Goal: Task Accomplishment & Management: Complete application form

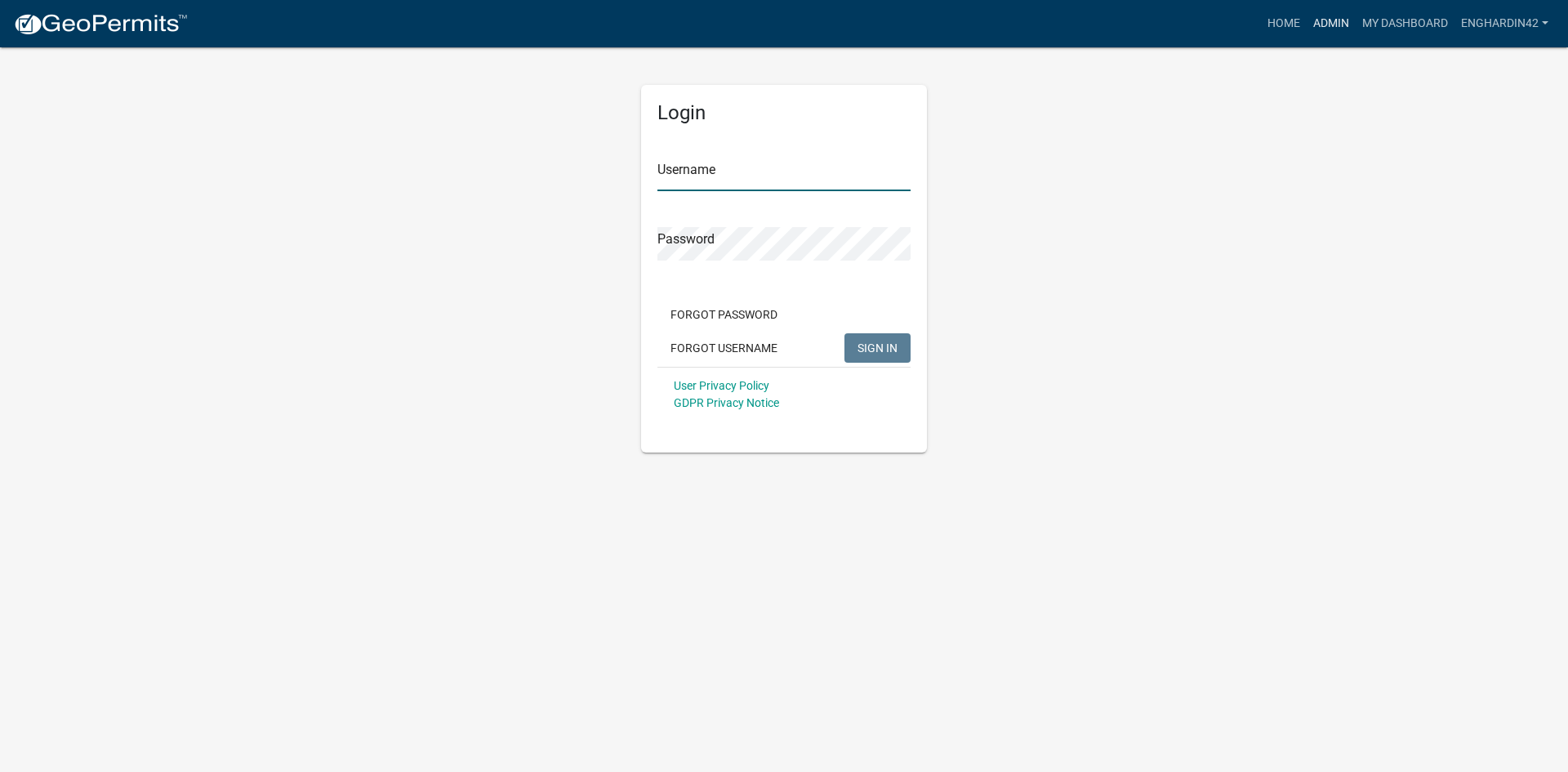
type input "EngHardin42"
click at [1333, 25] on link "Admin" at bounding box center [1330, 23] width 49 height 31
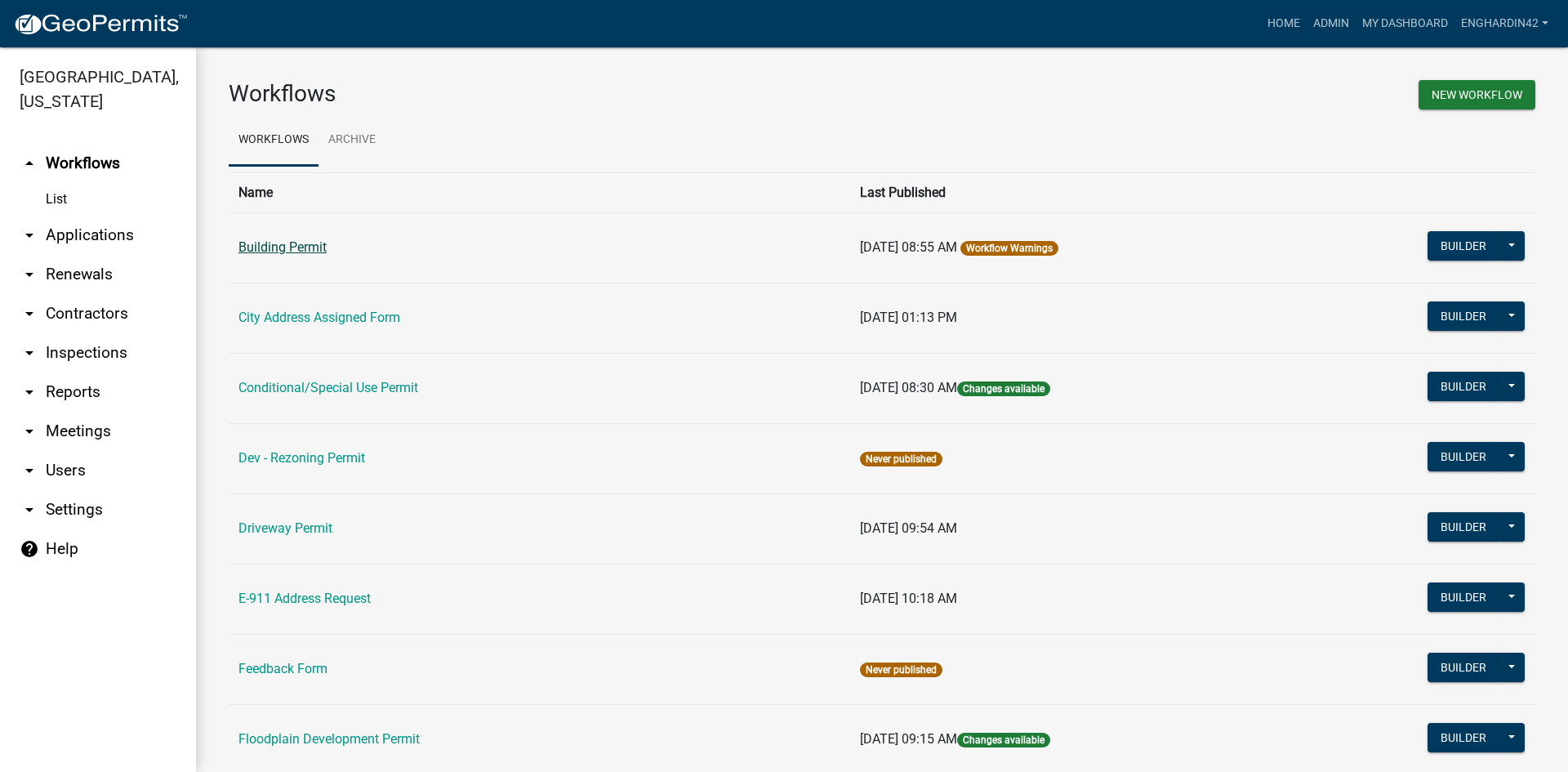
click at [299, 246] on link "Building Permit" at bounding box center [283, 247] width 89 height 16
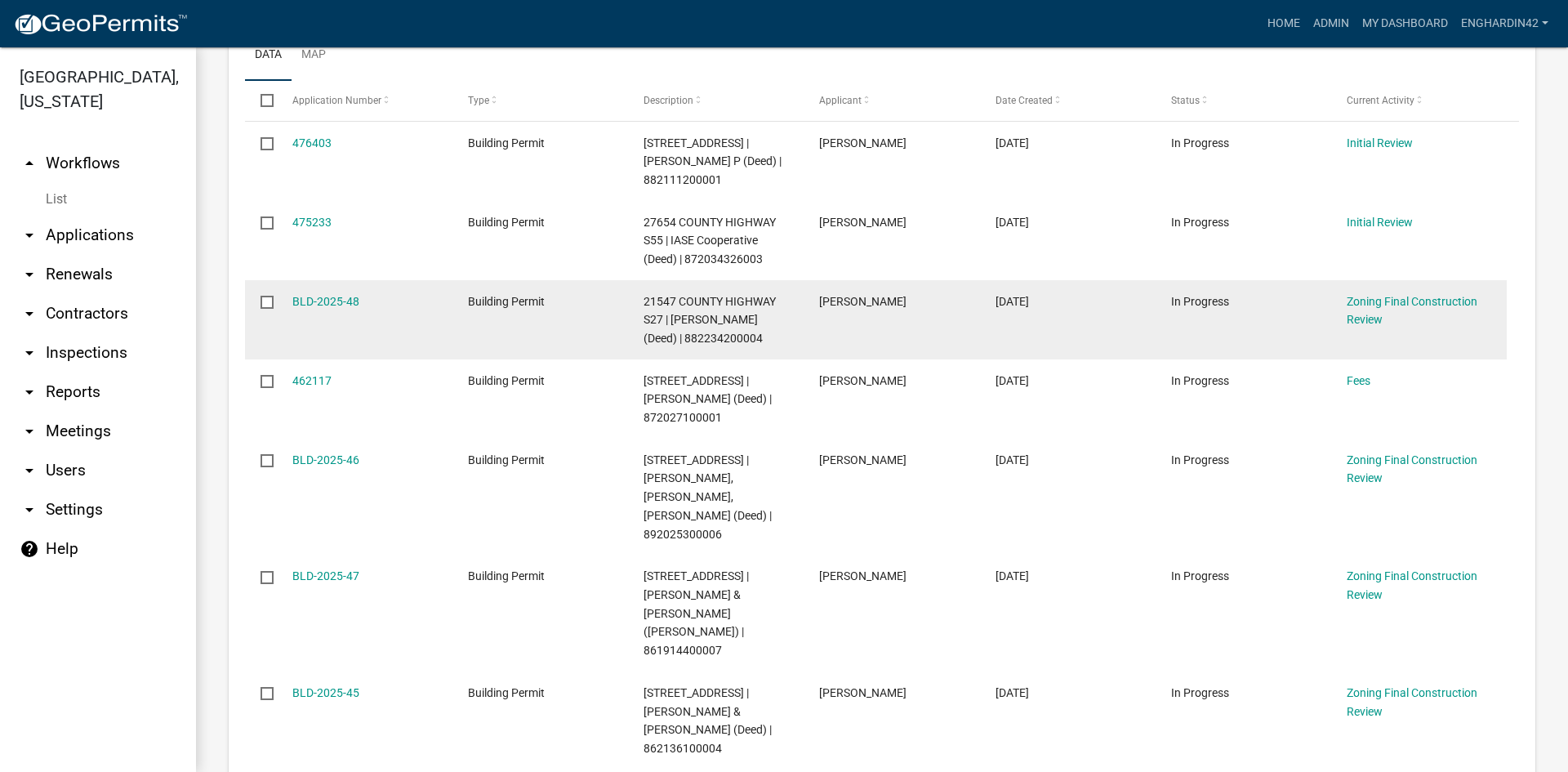
scroll to position [327, 0]
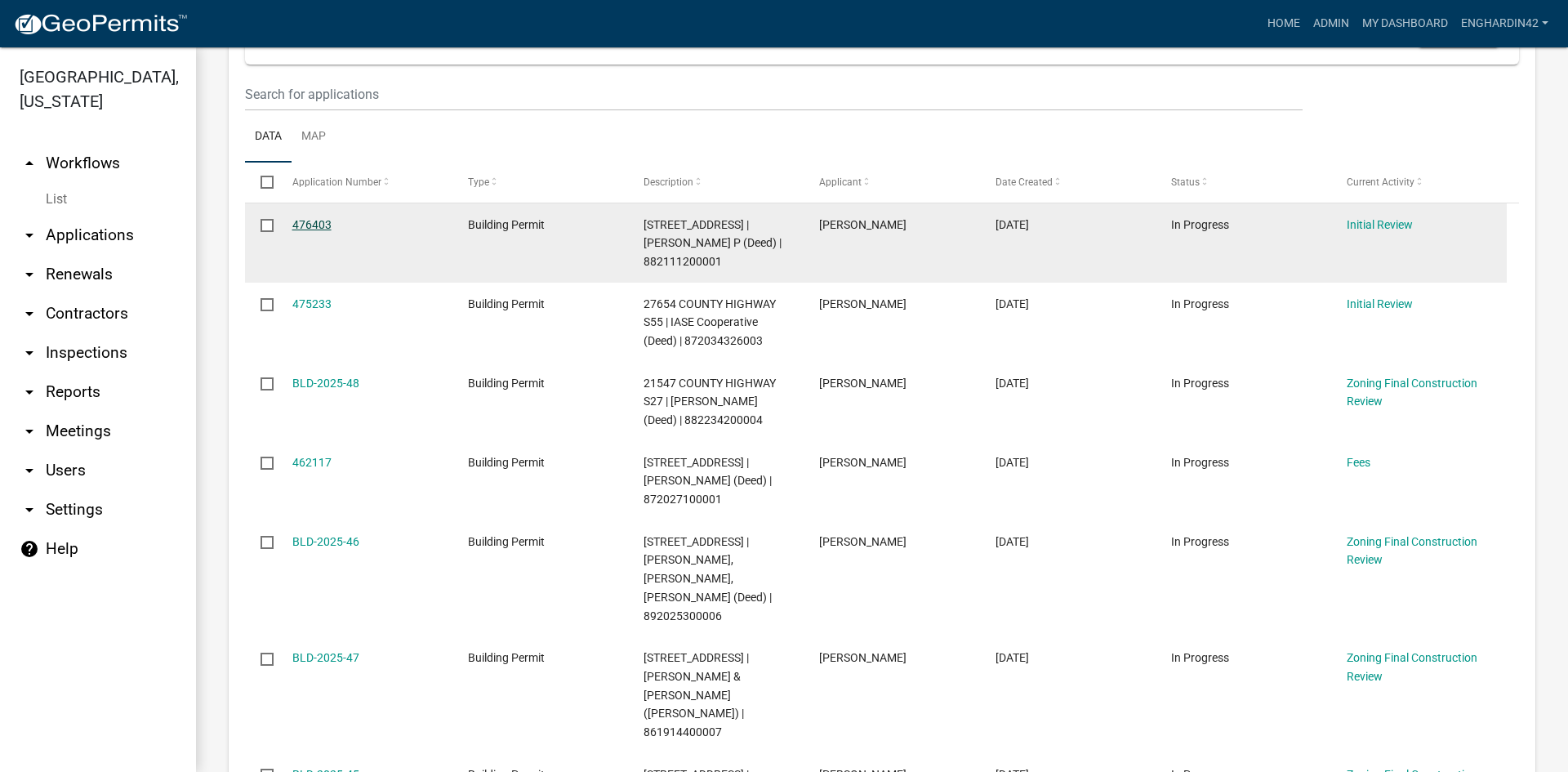
click at [311, 219] on link "476403" at bounding box center [312, 224] width 39 height 13
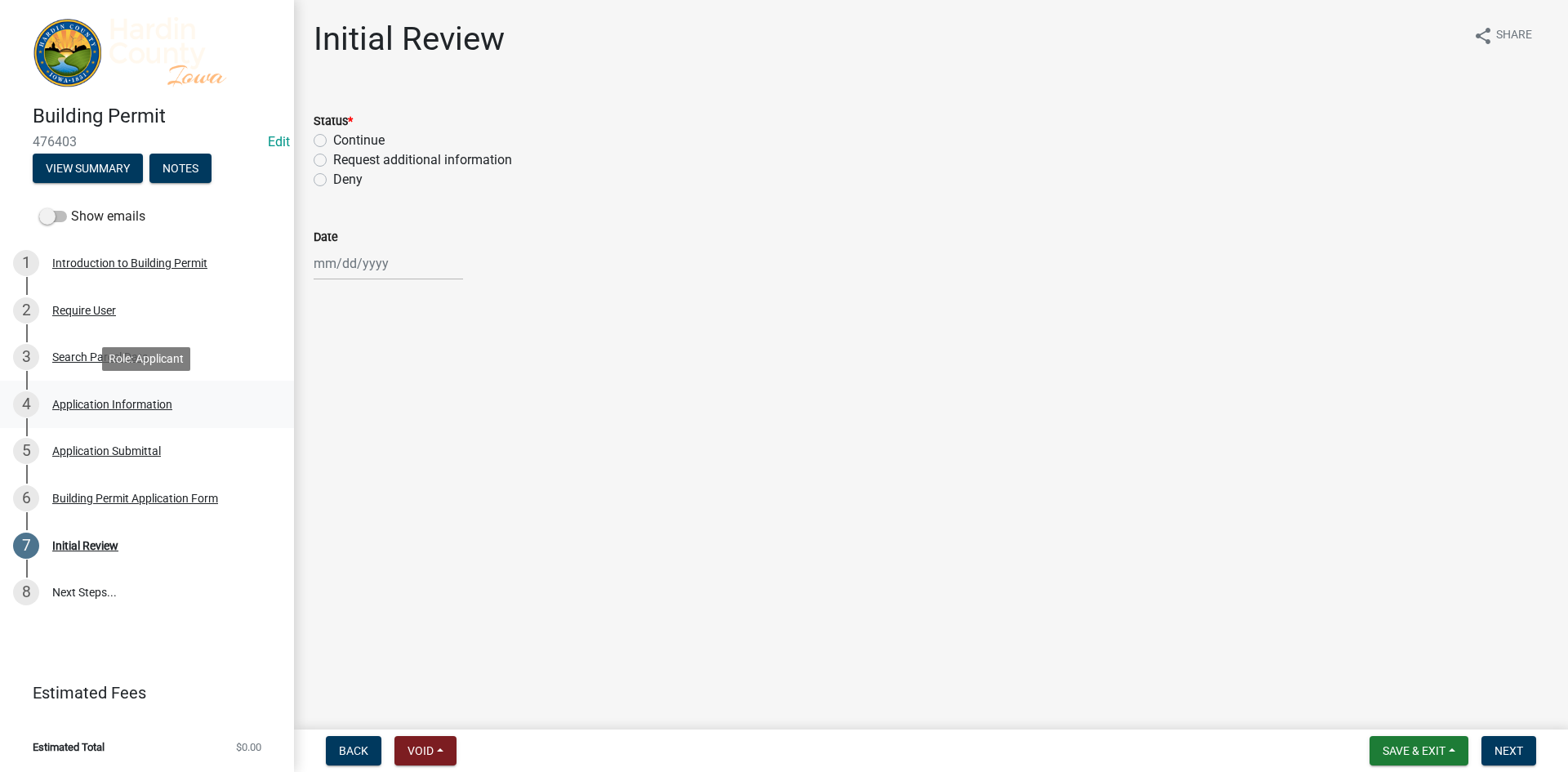
click at [73, 407] on div "Application Information" at bounding box center [112, 404] width 120 height 12
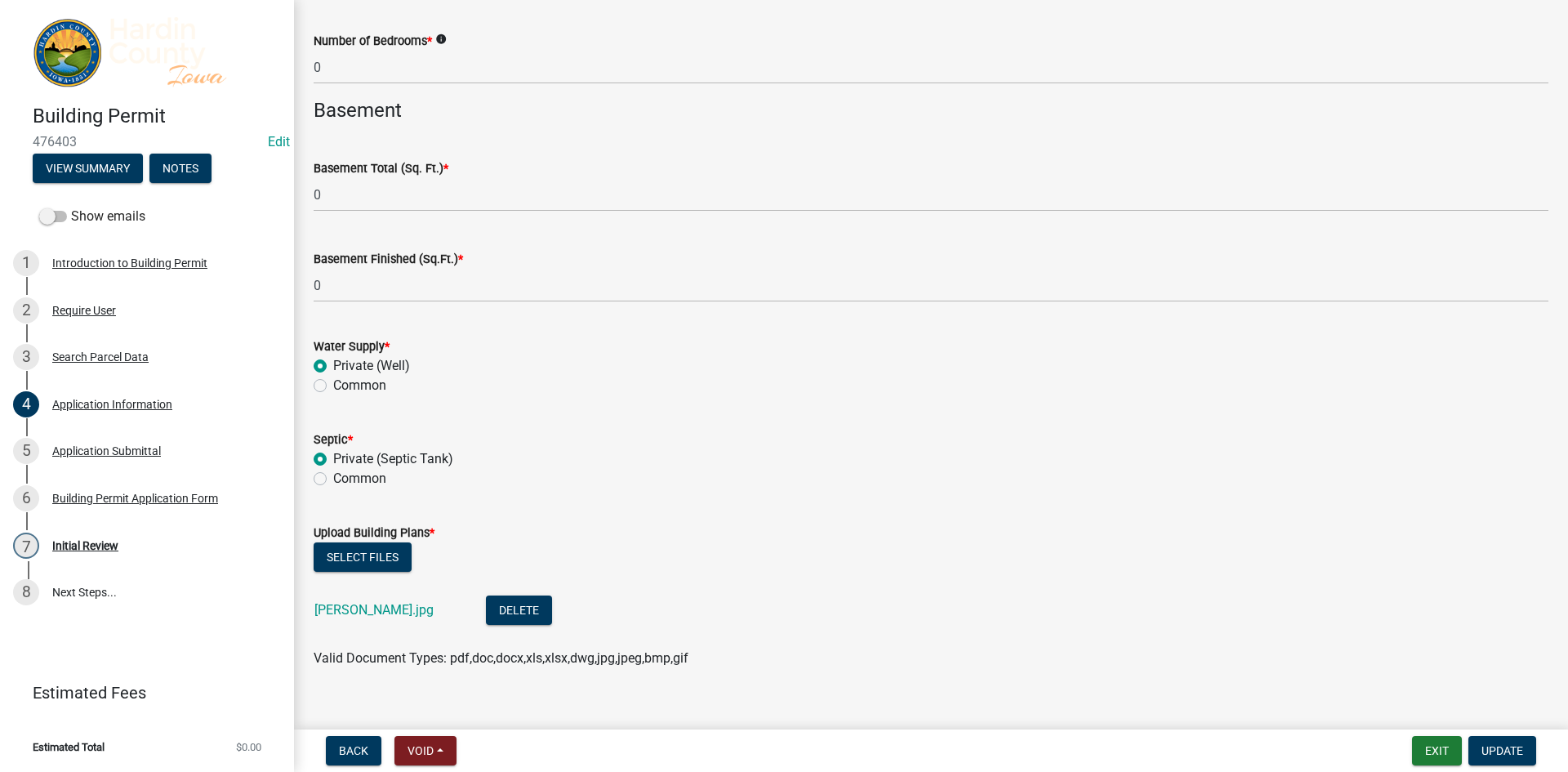
scroll to position [4104, 0]
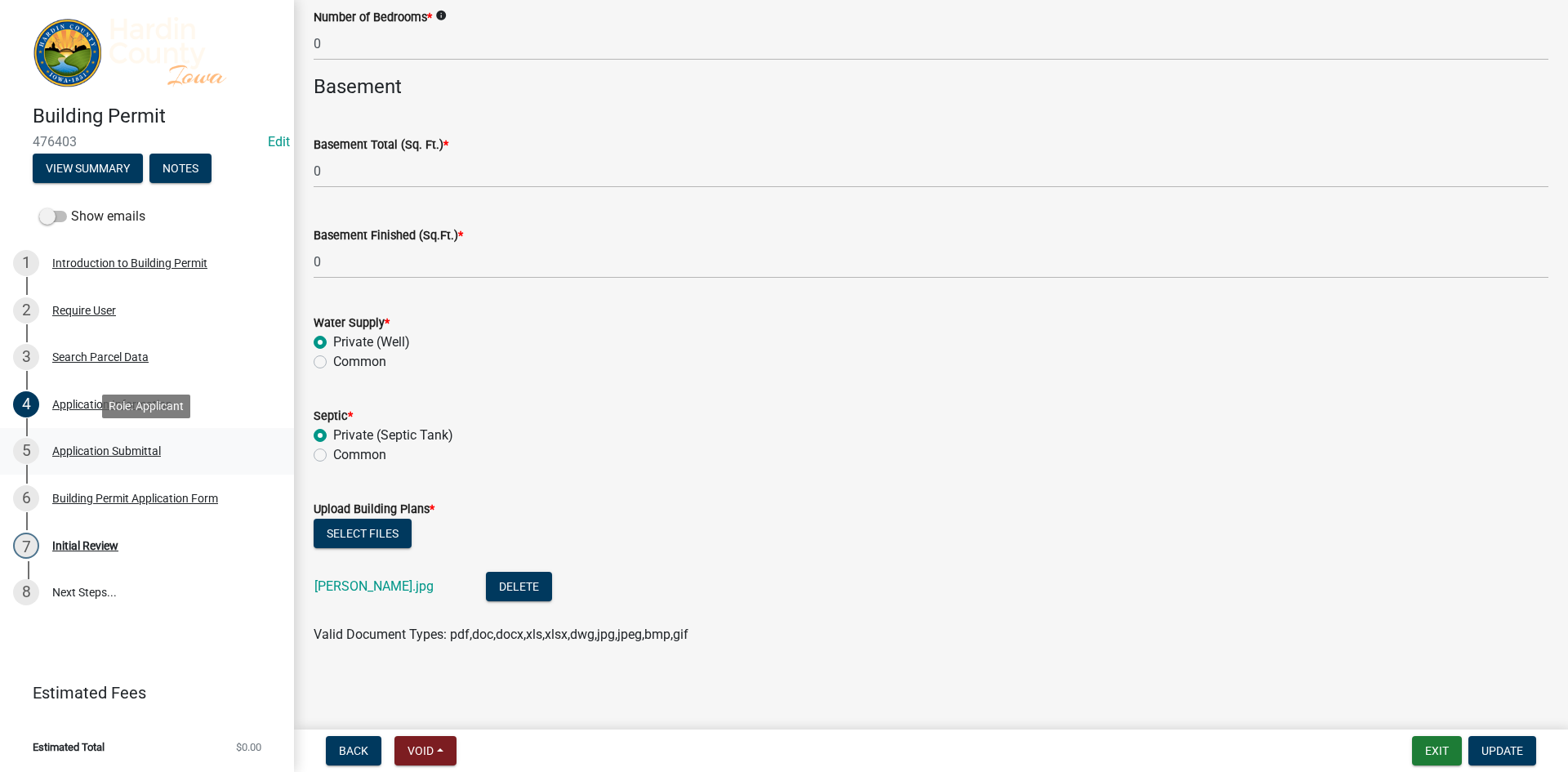
click at [89, 447] on div "Application Submittal" at bounding box center [106, 450] width 109 height 12
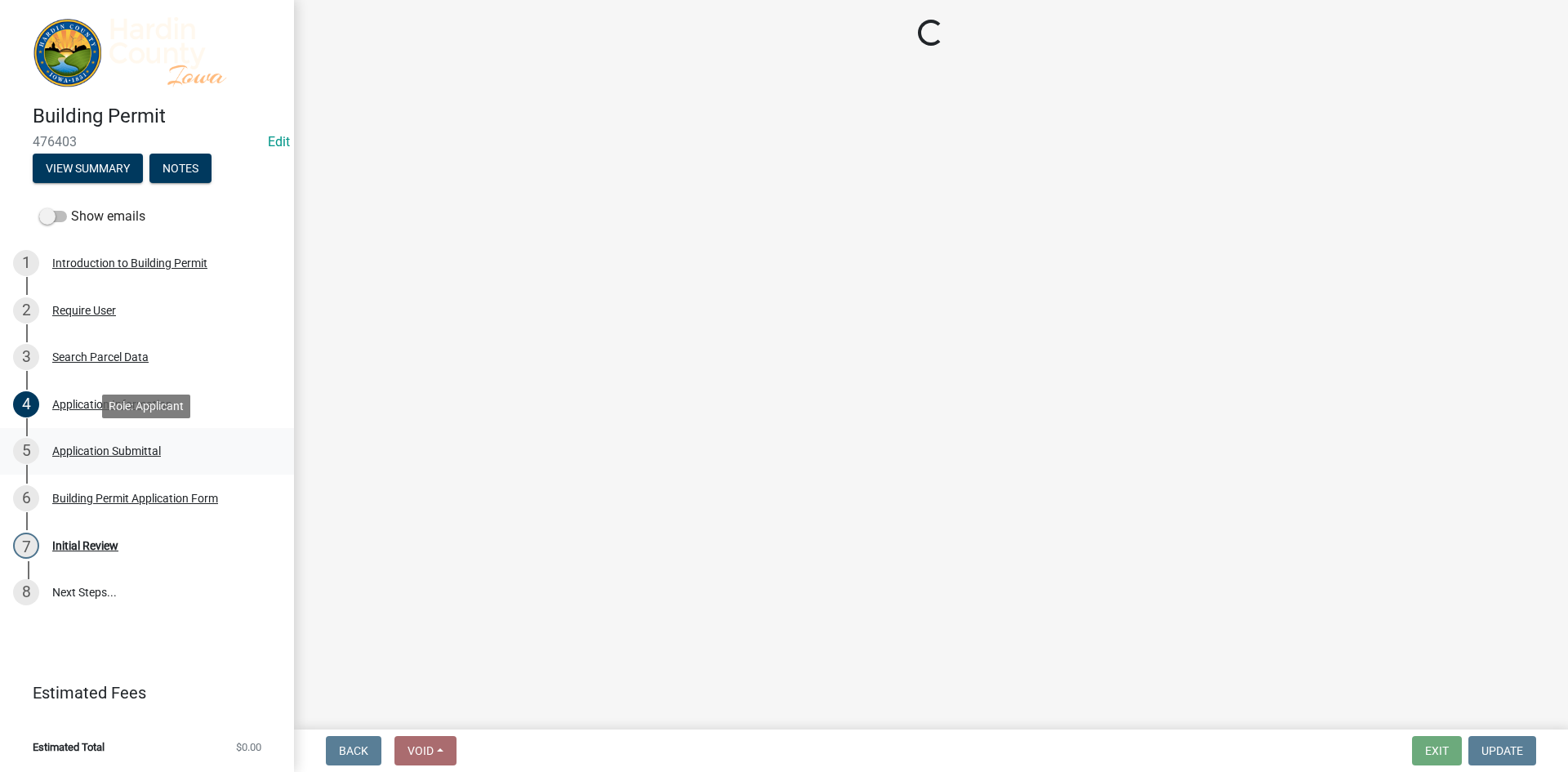
scroll to position [0, 0]
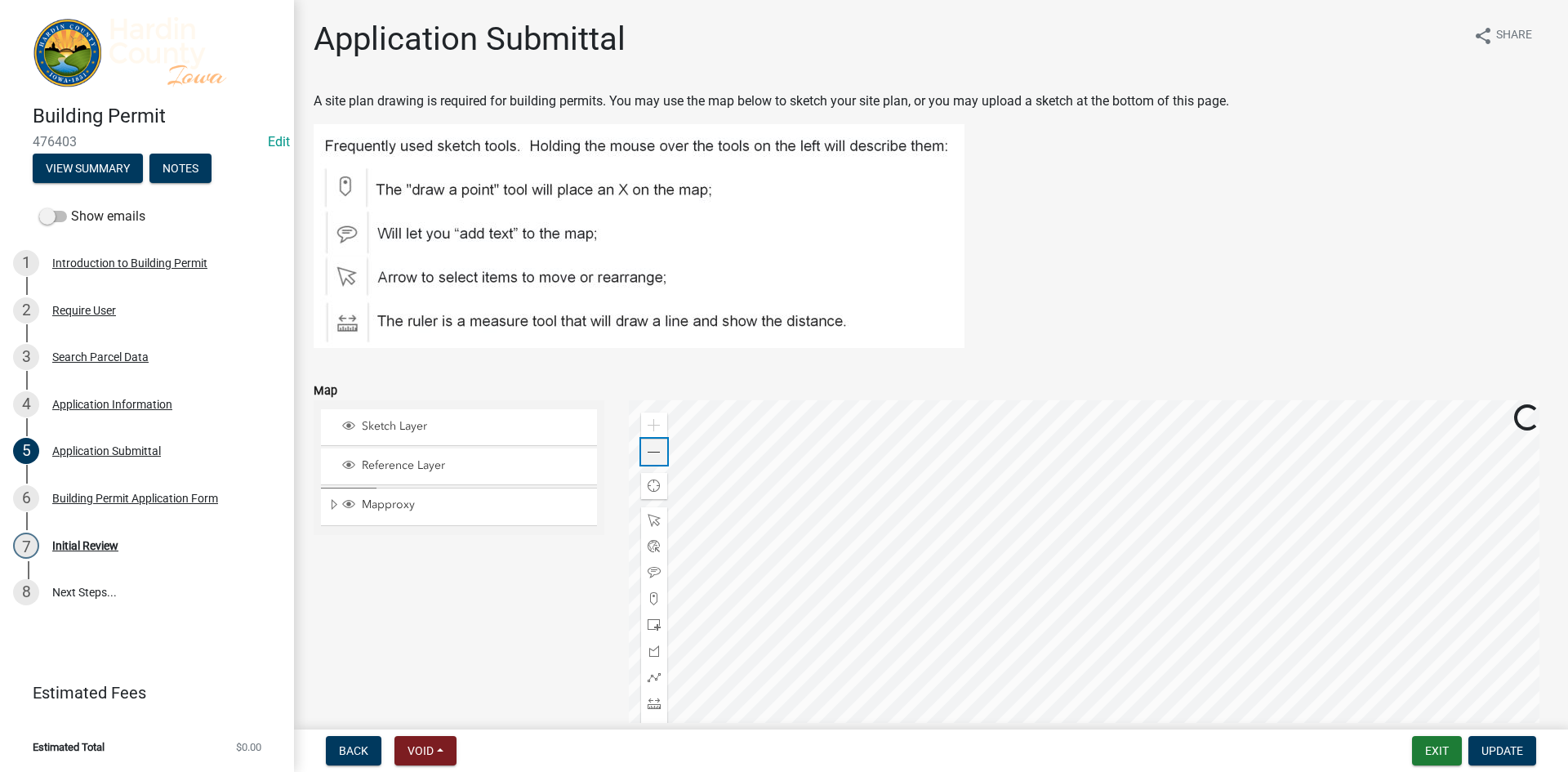
click at [659, 453] on div "Zoom out" at bounding box center [653, 451] width 26 height 26
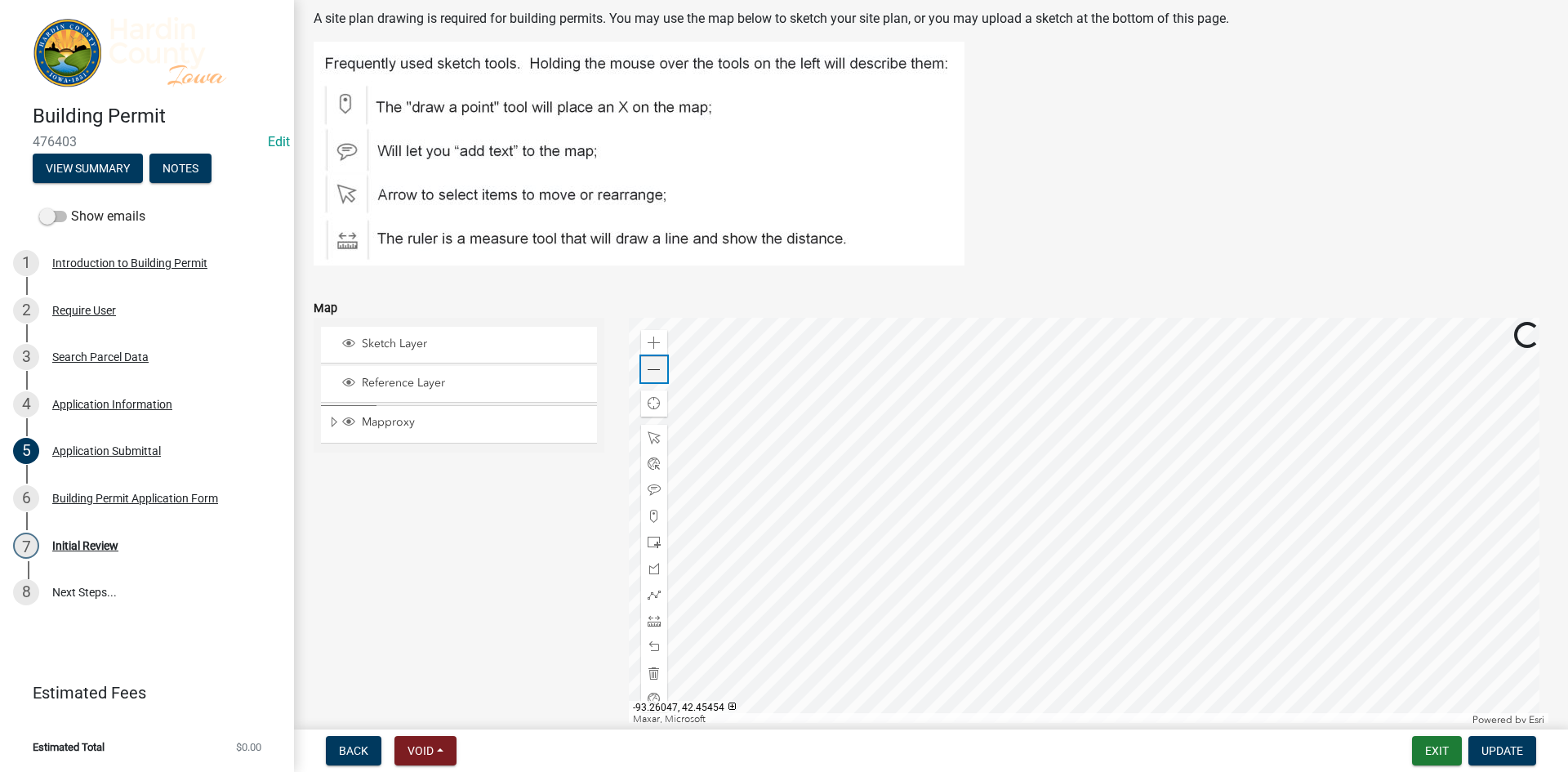
scroll to position [82, 0]
click at [1046, 519] on div at bounding box center [1089, 522] width 921 height 409
click at [973, 349] on div at bounding box center [1089, 522] width 921 height 409
click at [648, 370] on span at bounding box center [654, 370] width 13 height 13
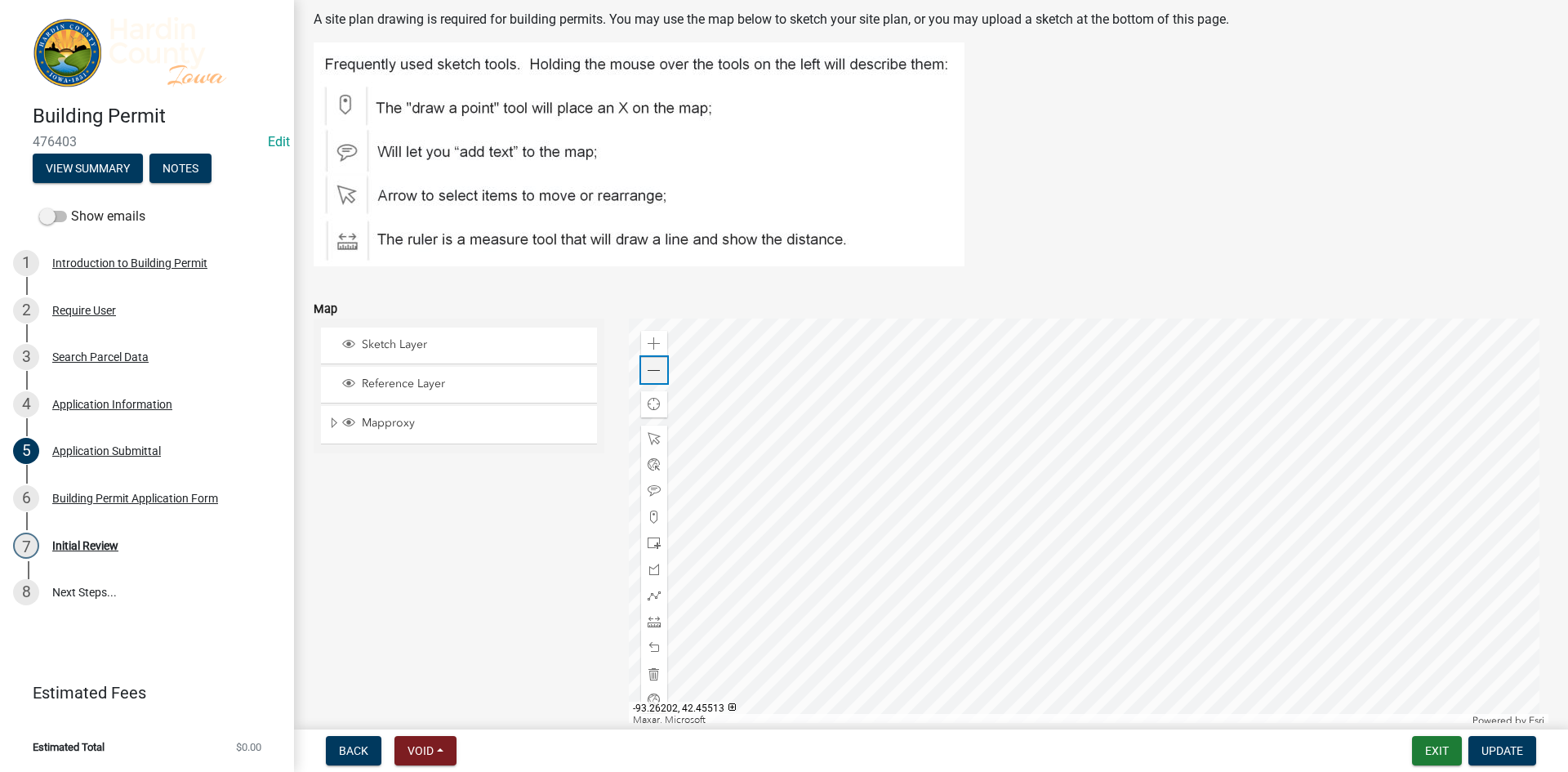
click at [648, 370] on span at bounding box center [654, 370] width 13 height 13
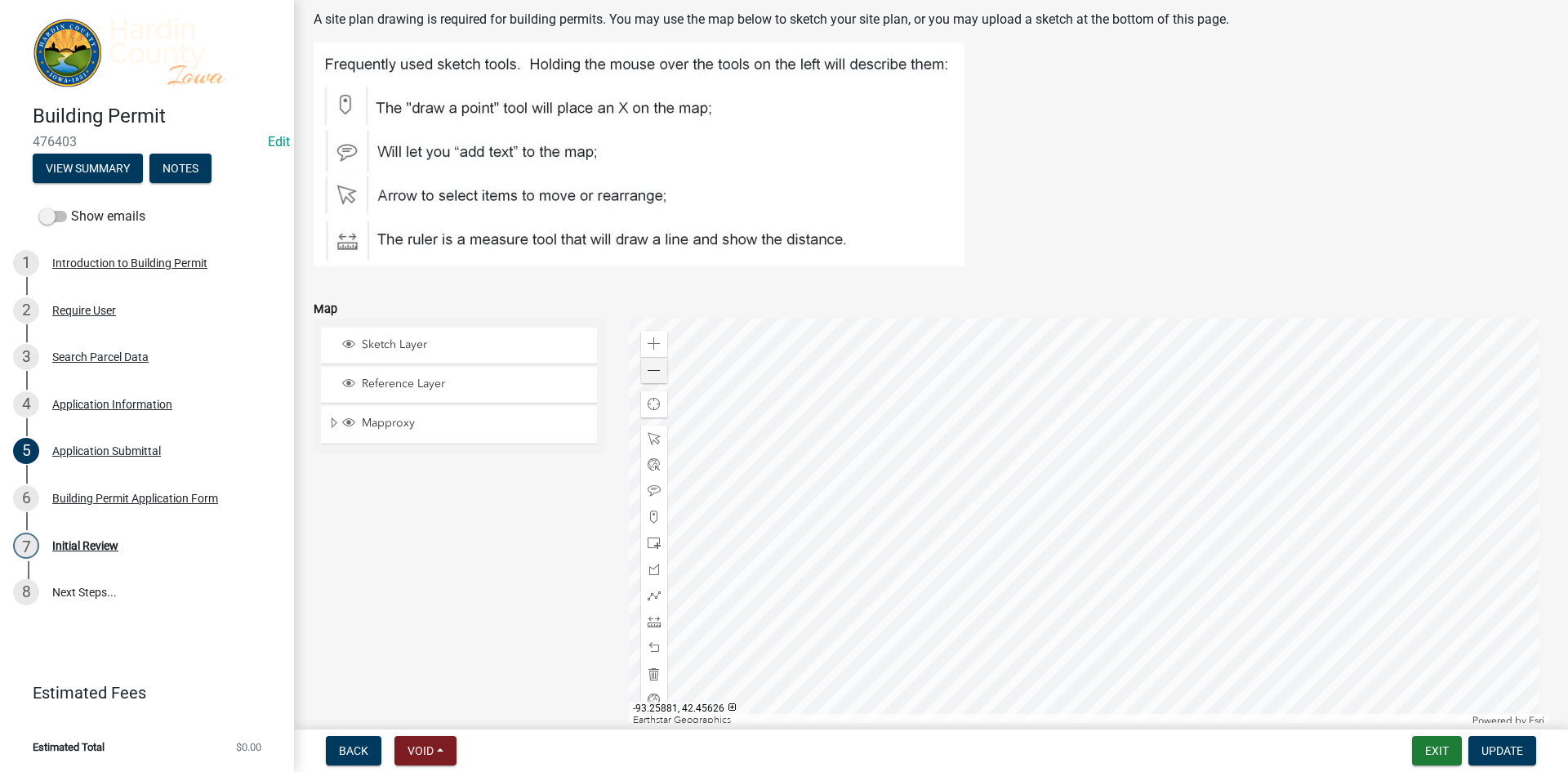
click at [1089, 513] on div at bounding box center [1089, 522] width 921 height 409
click at [1088, 540] on div at bounding box center [1089, 522] width 921 height 409
click at [1070, 542] on div at bounding box center [1089, 522] width 921 height 409
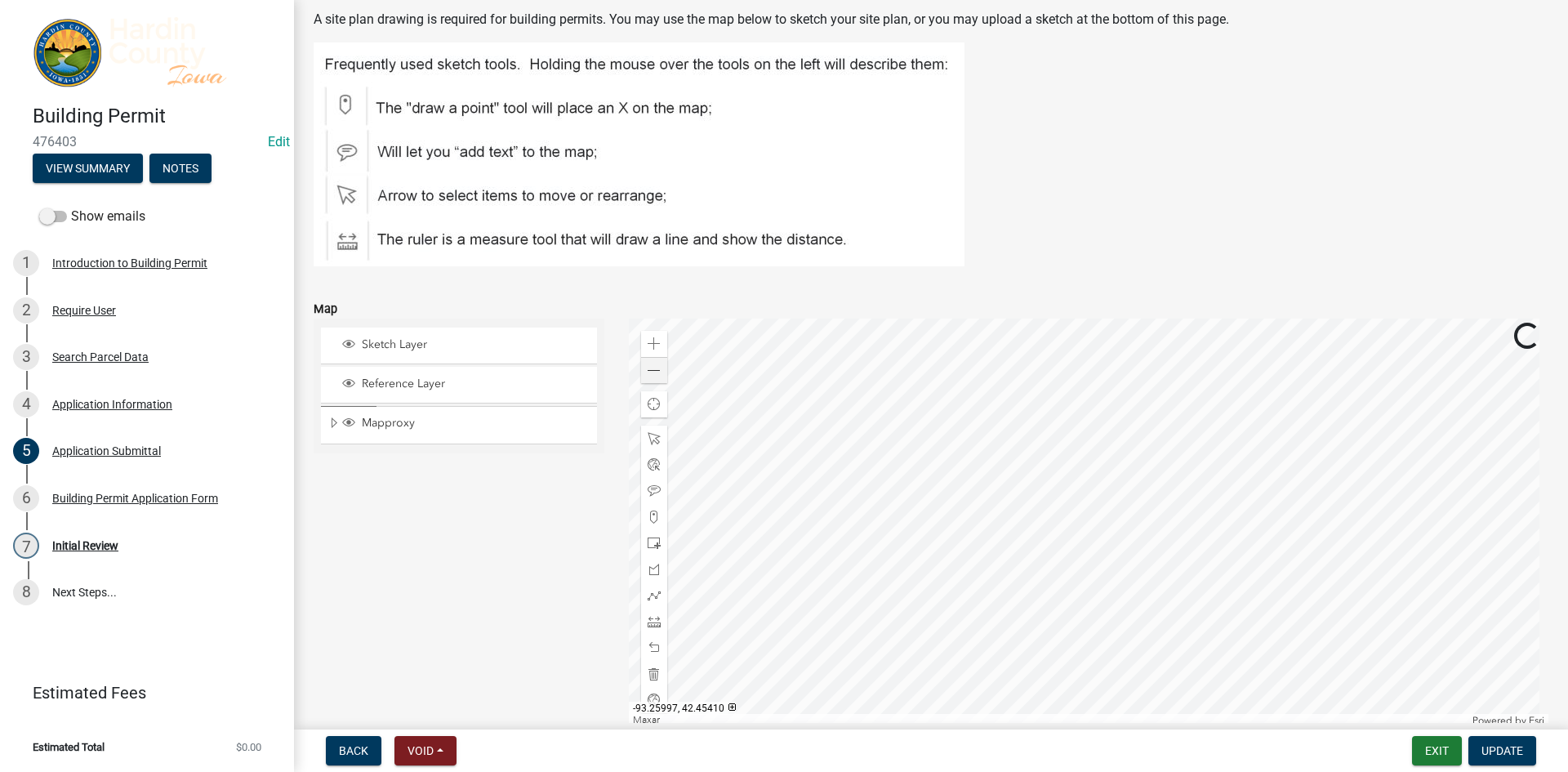
click at [1070, 542] on div at bounding box center [1089, 522] width 921 height 409
click at [135, 498] on div "Building Permit Application Form" at bounding box center [135, 498] width 166 height 12
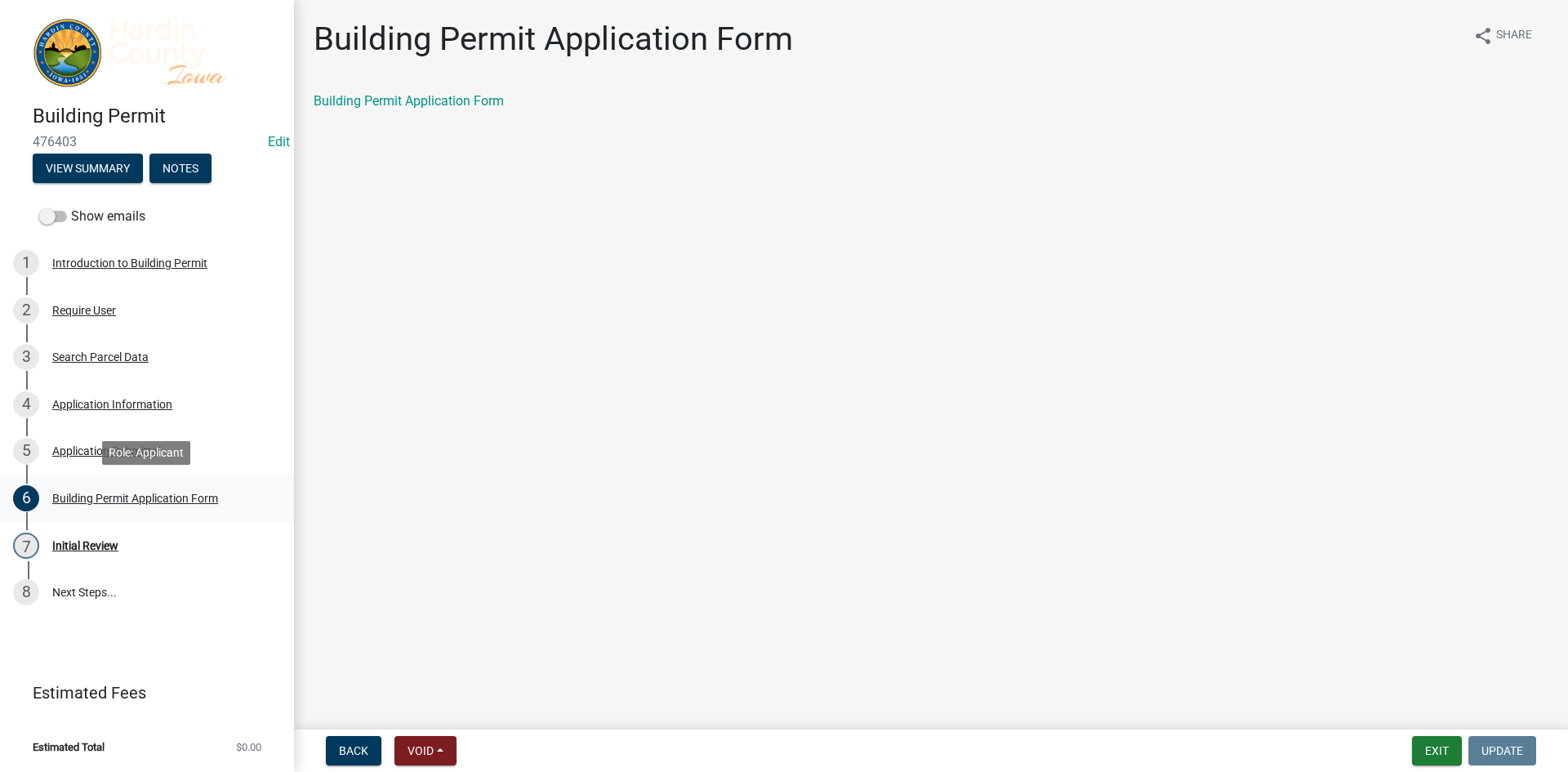
click at [121, 497] on div "Building Permit Application Form" at bounding box center [135, 498] width 166 height 12
click at [460, 93] on link "Building Permit Application Form" at bounding box center [409, 101] width 191 height 16
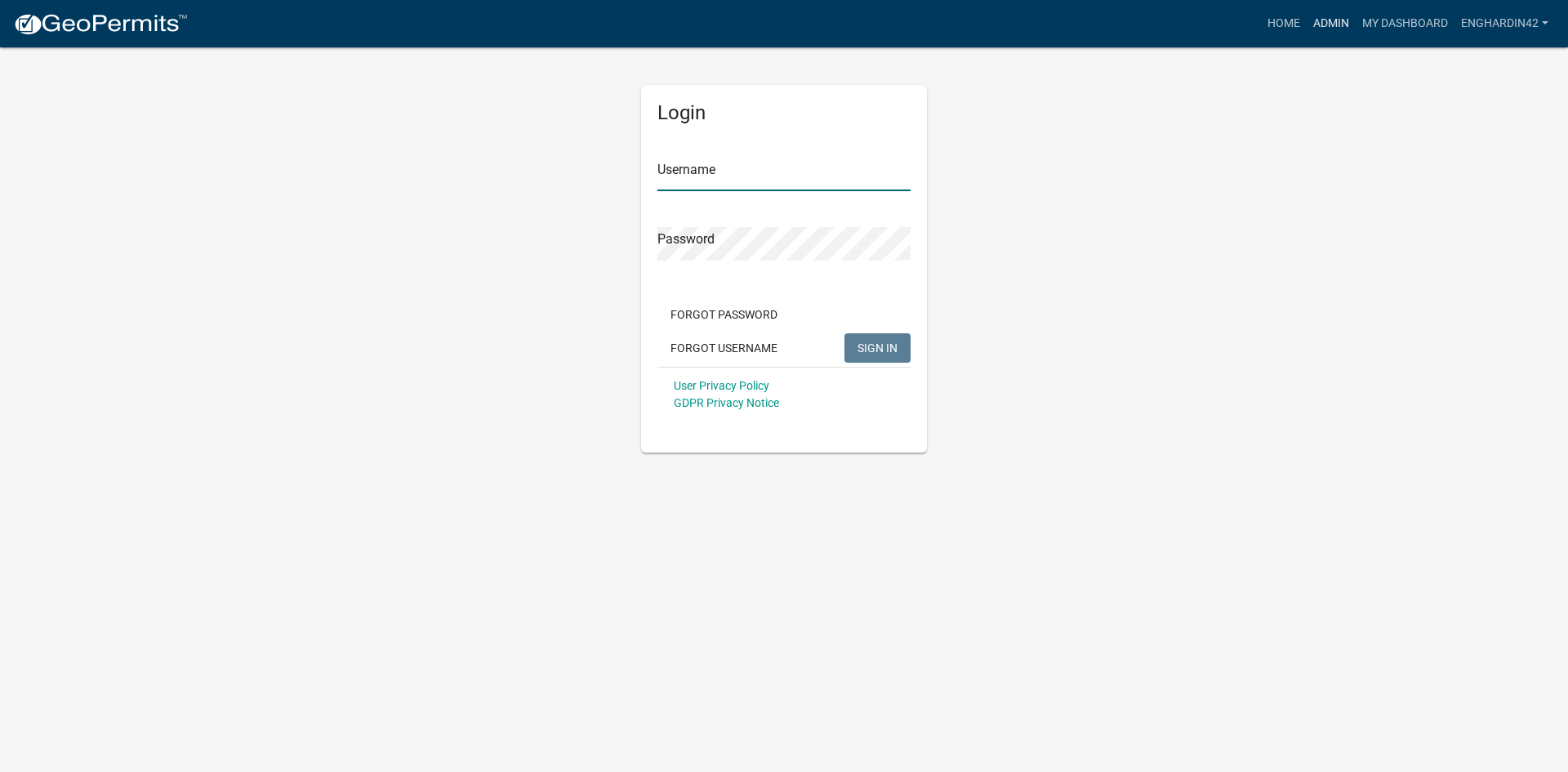
type input "EngHardin42"
click at [1336, 16] on link "Admin" at bounding box center [1330, 23] width 49 height 31
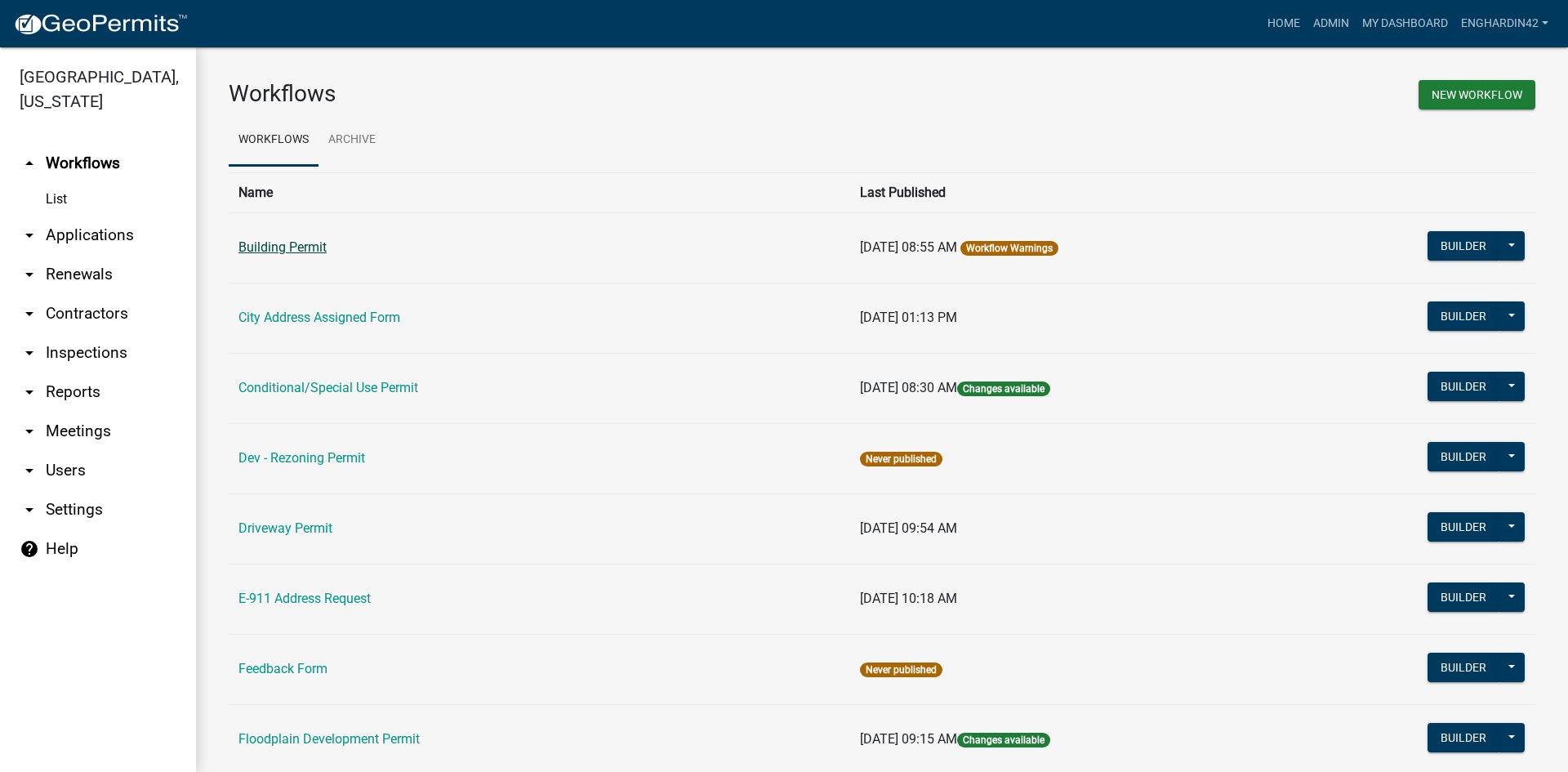
click at [297, 246] on link "Building Permit" at bounding box center [283, 247] width 89 height 16
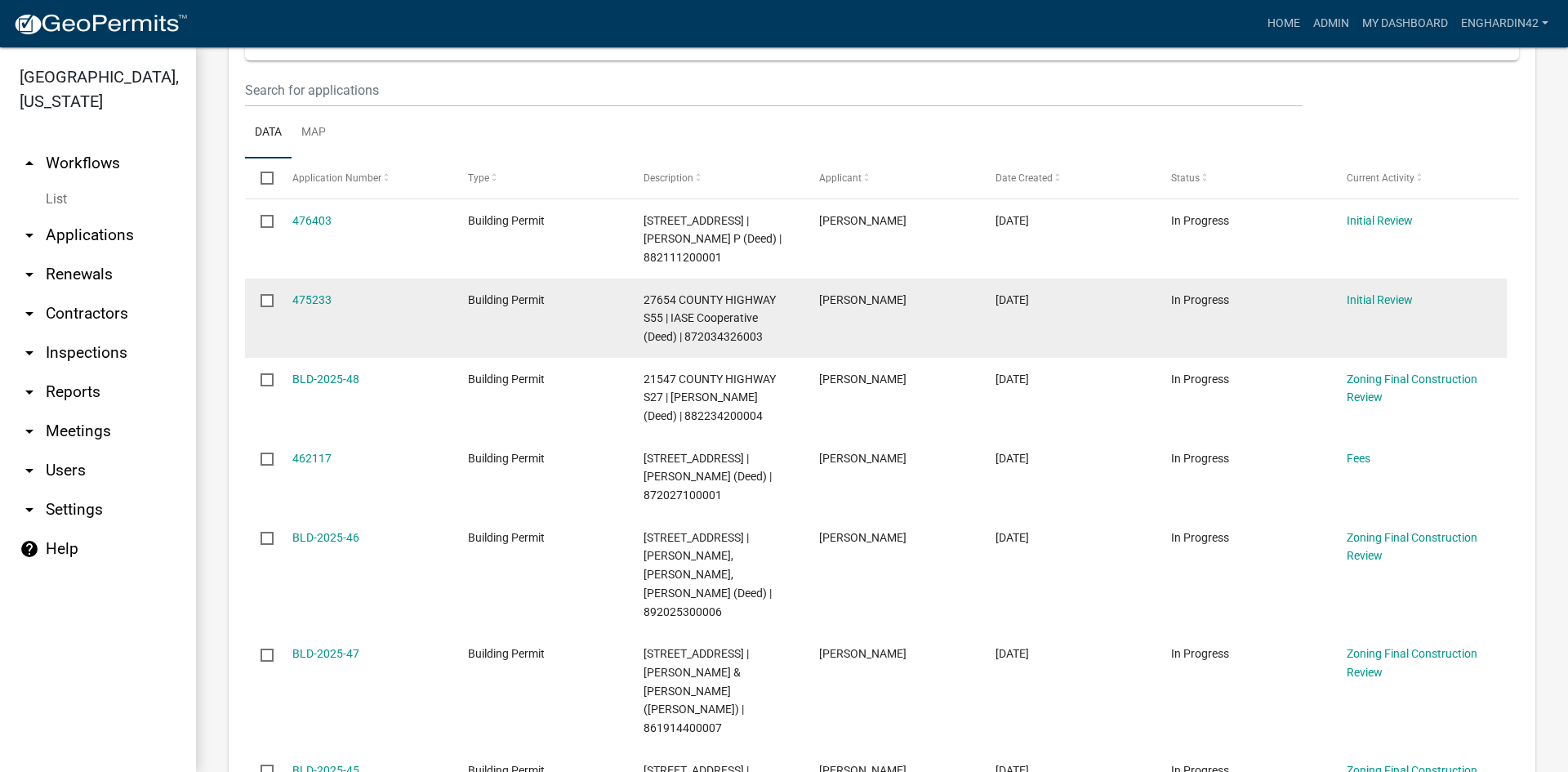
scroll to position [327, 0]
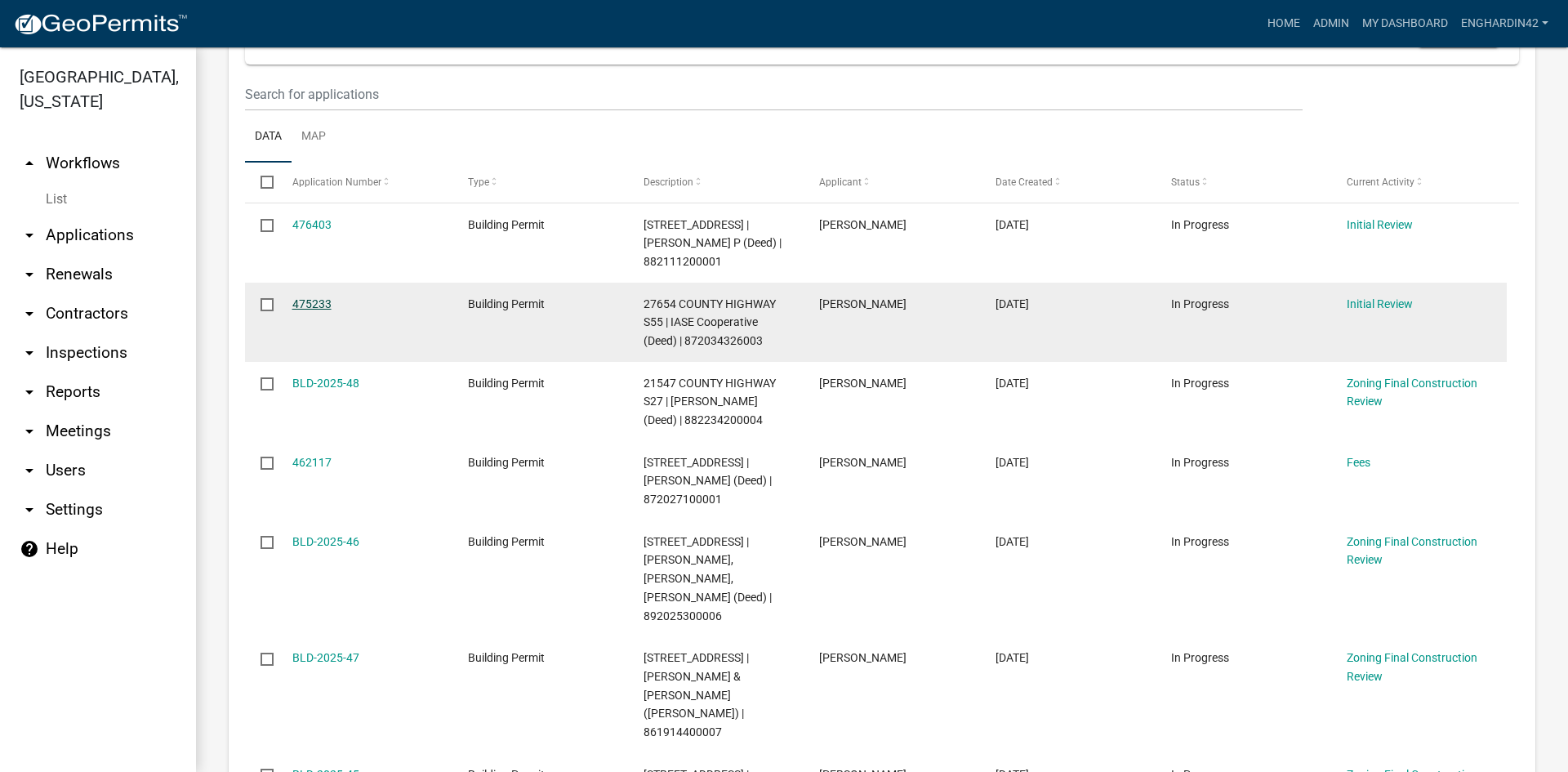
click at [314, 302] on link "475233" at bounding box center [312, 303] width 39 height 13
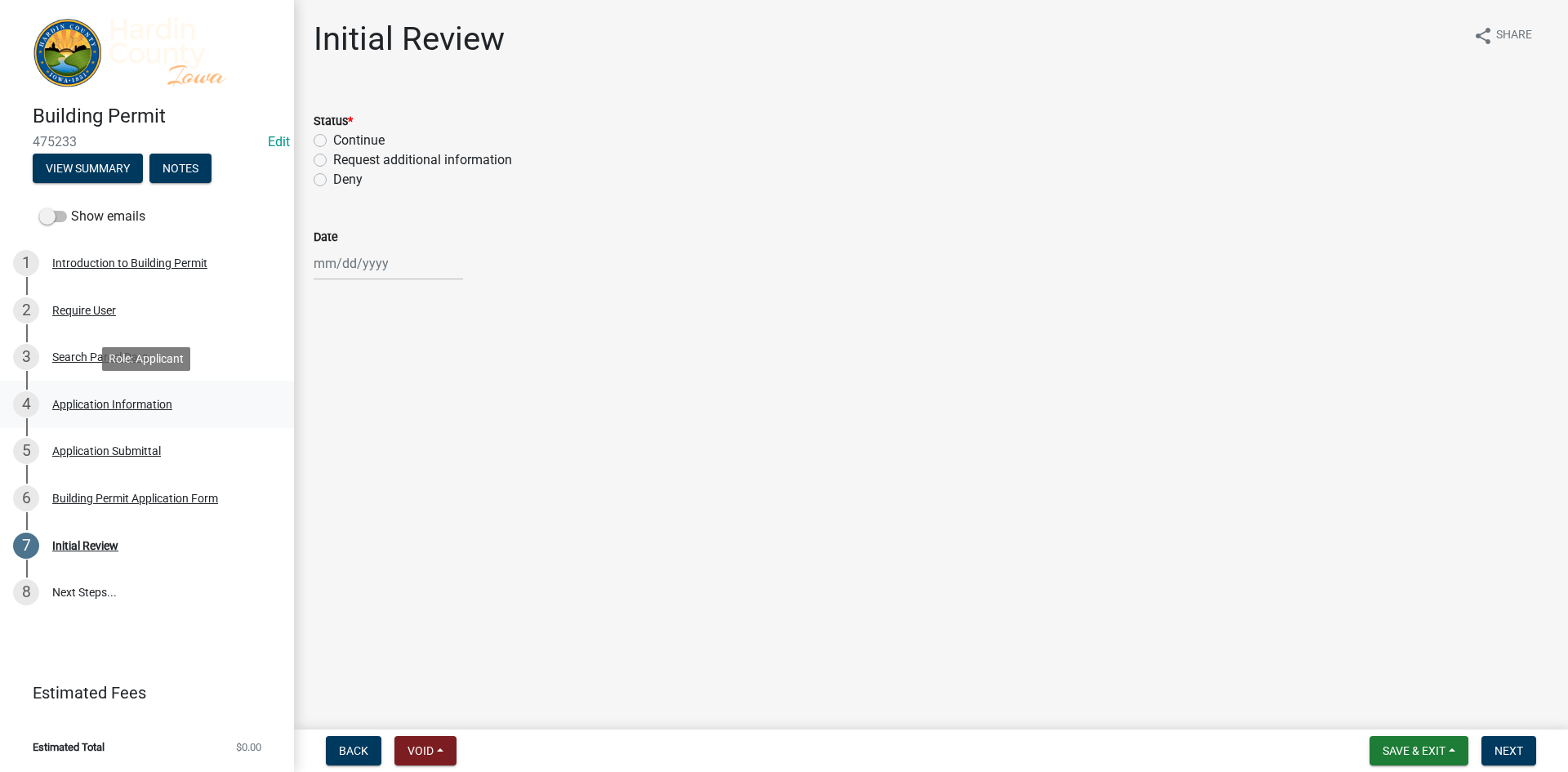
click at [121, 407] on div "Application Information" at bounding box center [112, 404] width 120 height 12
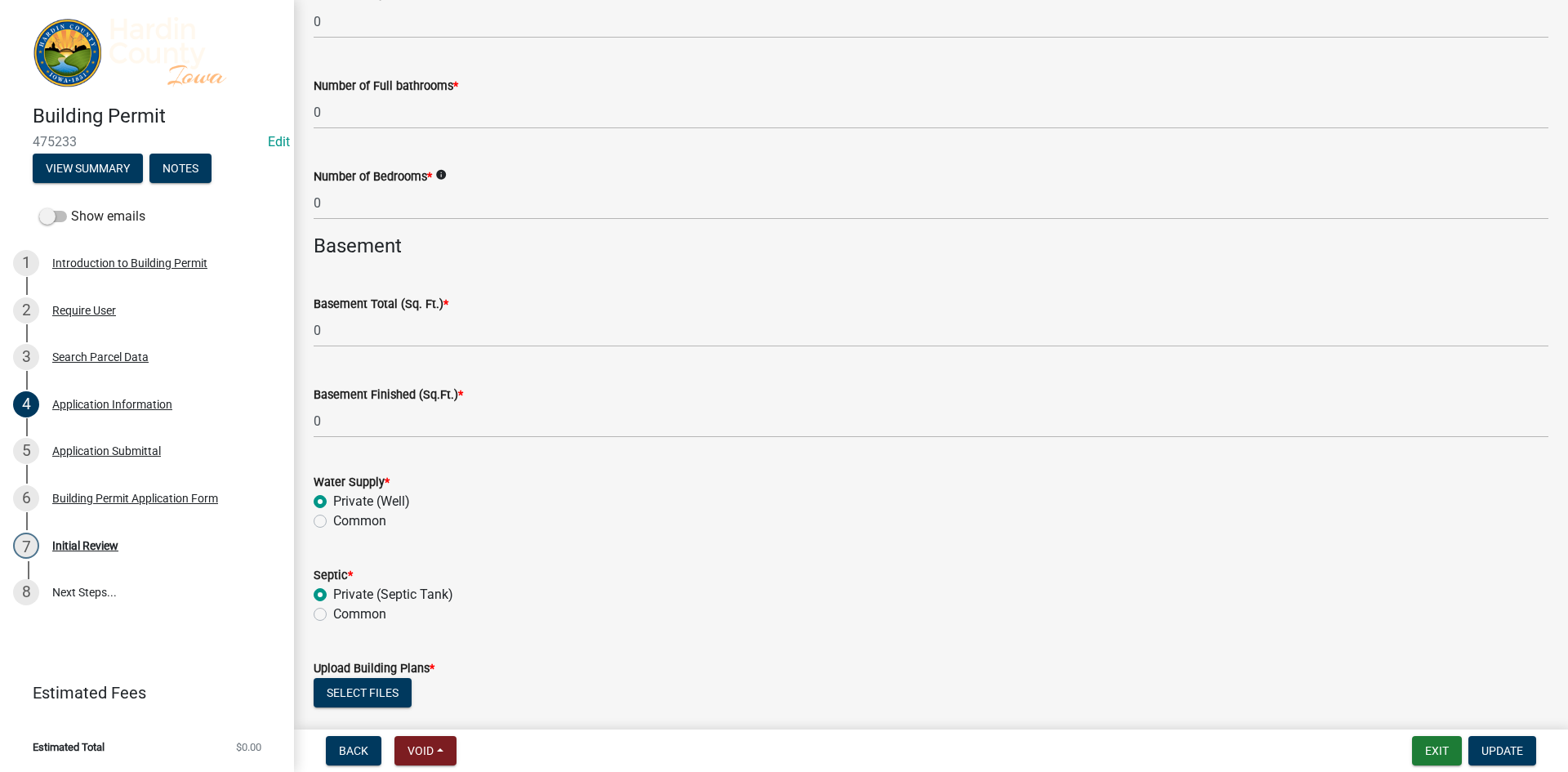
scroll to position [4104, 0]
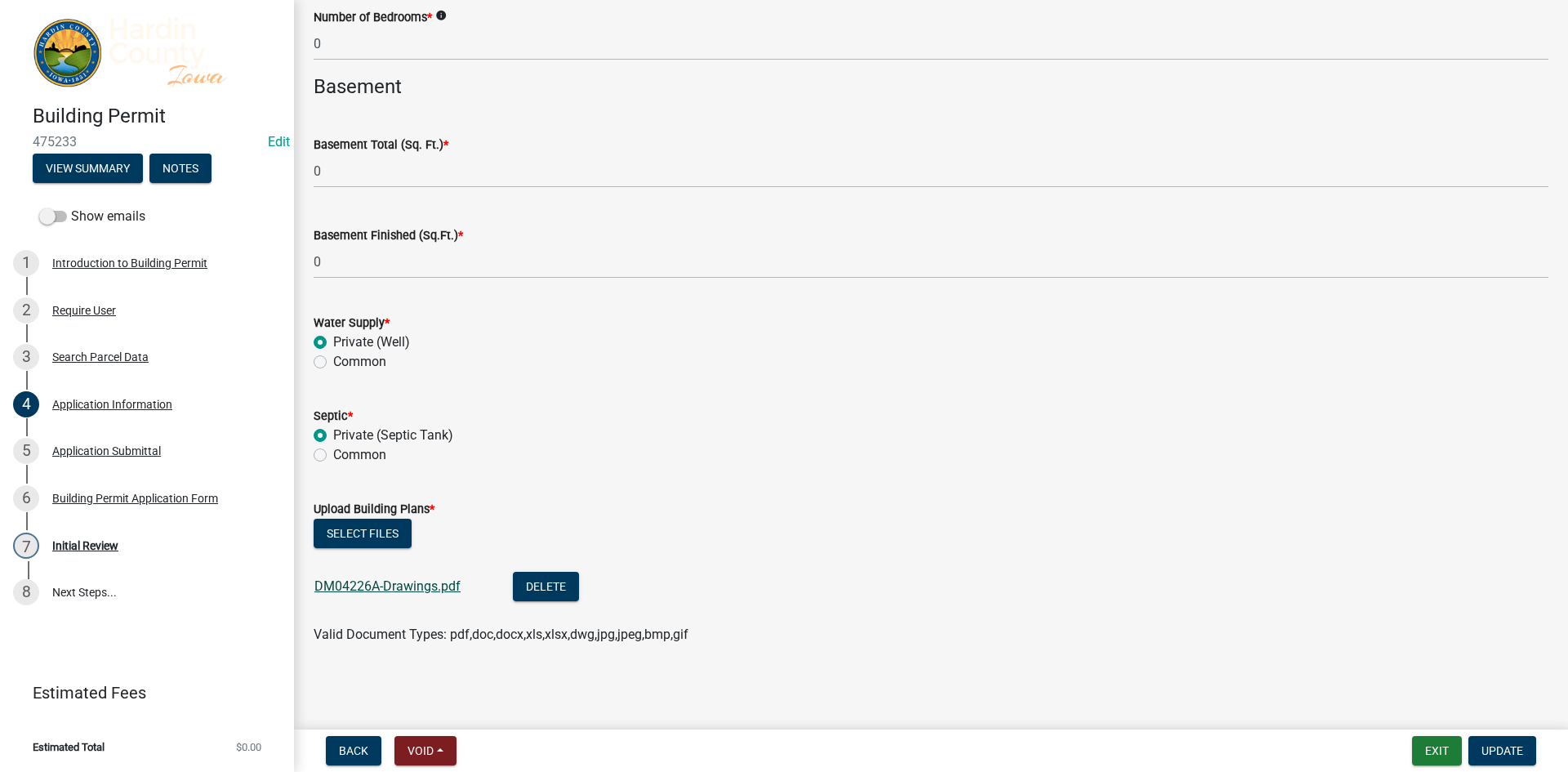
click at [371, 583] on link "DM04226A-Drawings.pdf" at bounding box center [387, 586] width 146 height 16
click at [90, 448] on div "Application Submittal" at bounding box center [106, 450] width 109 height 12
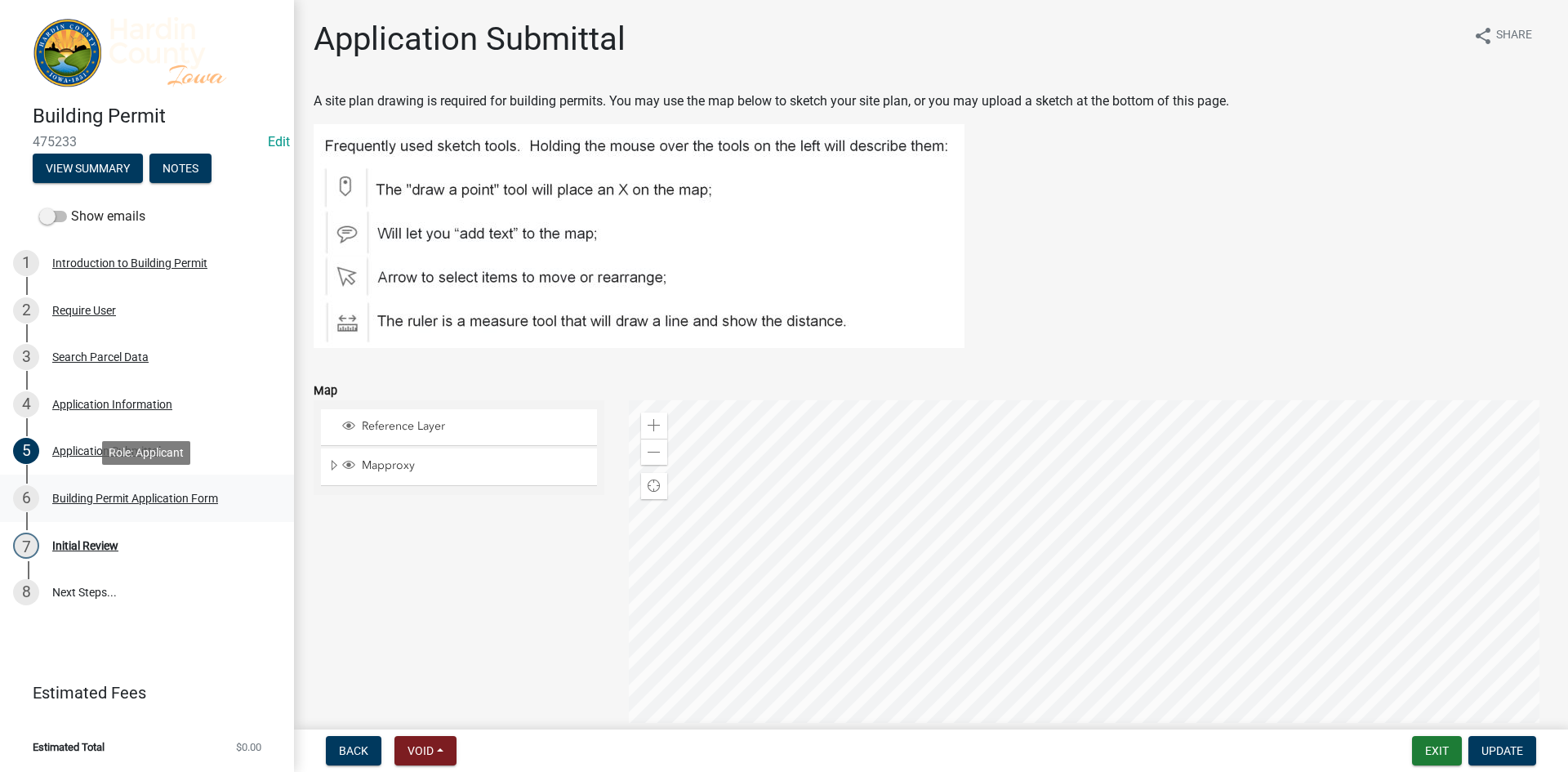
click at [92, 493] on div "Building Permit Application Form" at bounding box center [135, 498] width 166 height 12
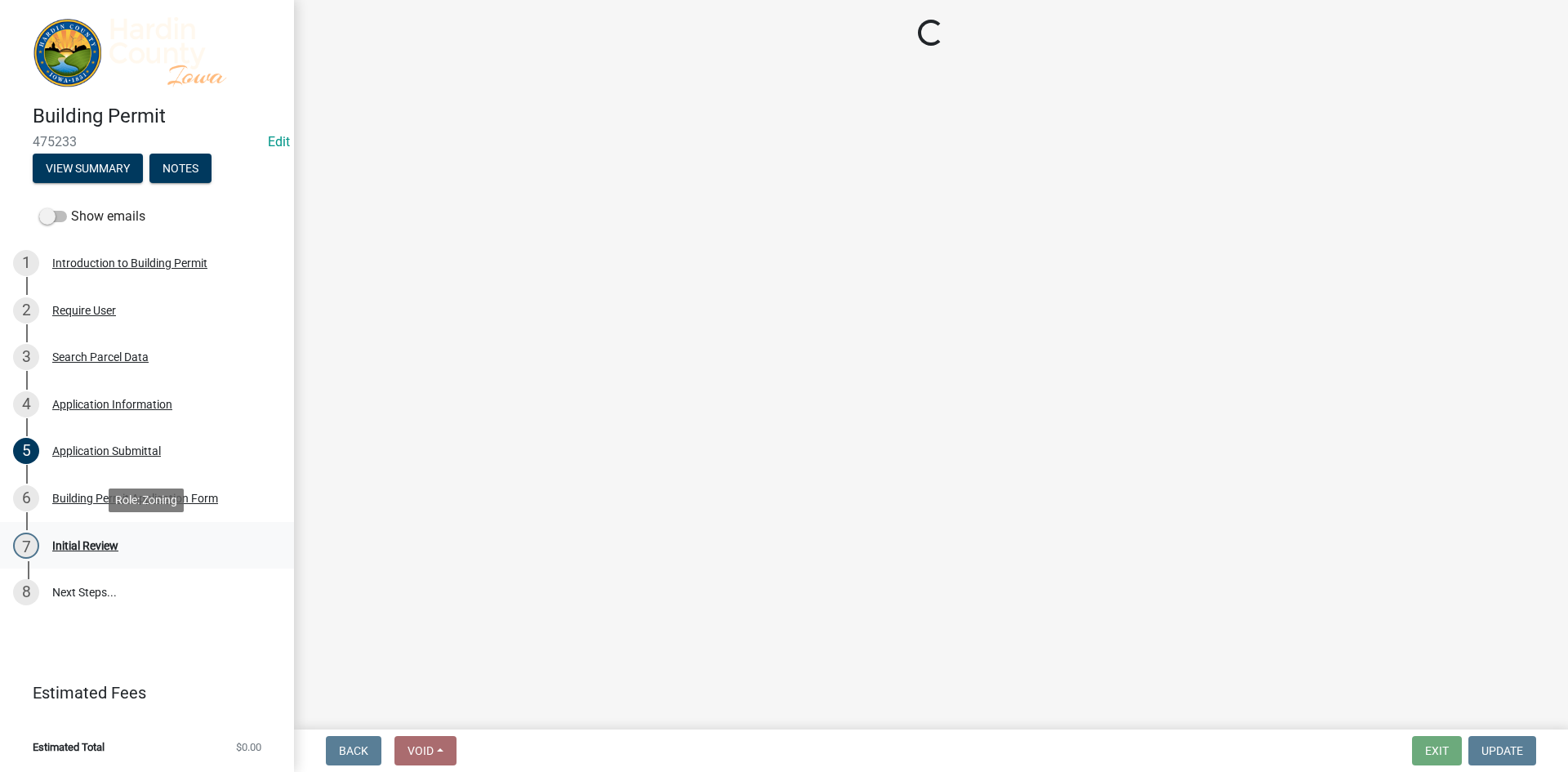
click at [82, 546] on div "Initial Review" at bounding box center [85, 545] width 66 height 12
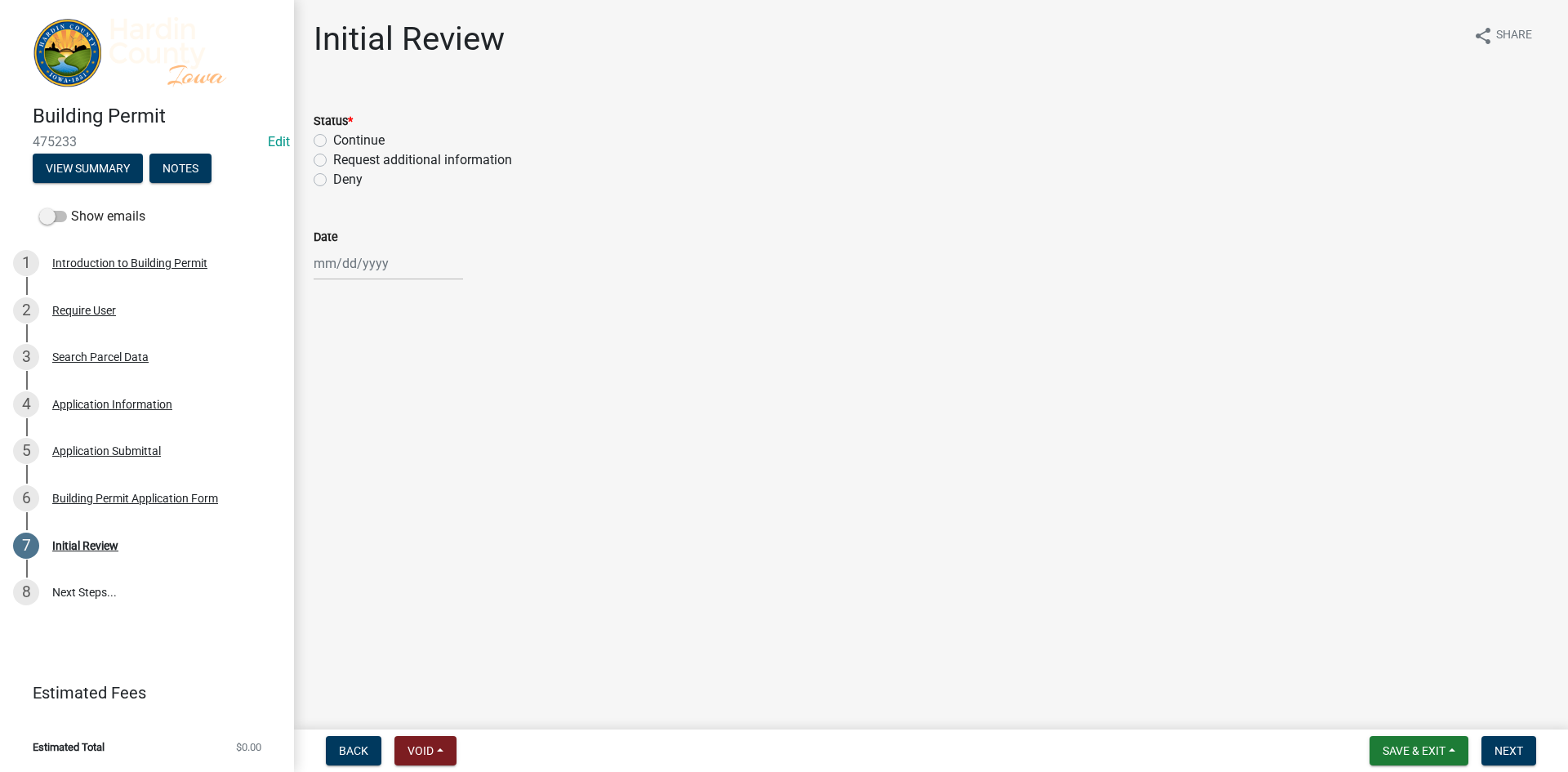
click at [345, 147] on label "Continue" at bounding box center [359, 140] width 51 height 19
click at [344, 141] on input "Continue" at bounding box center [339, 136] width 11 height 11
radio input "true"
click at [355, 253] on div at bounding box center [388, 263] width 150 height 34
select select "9"
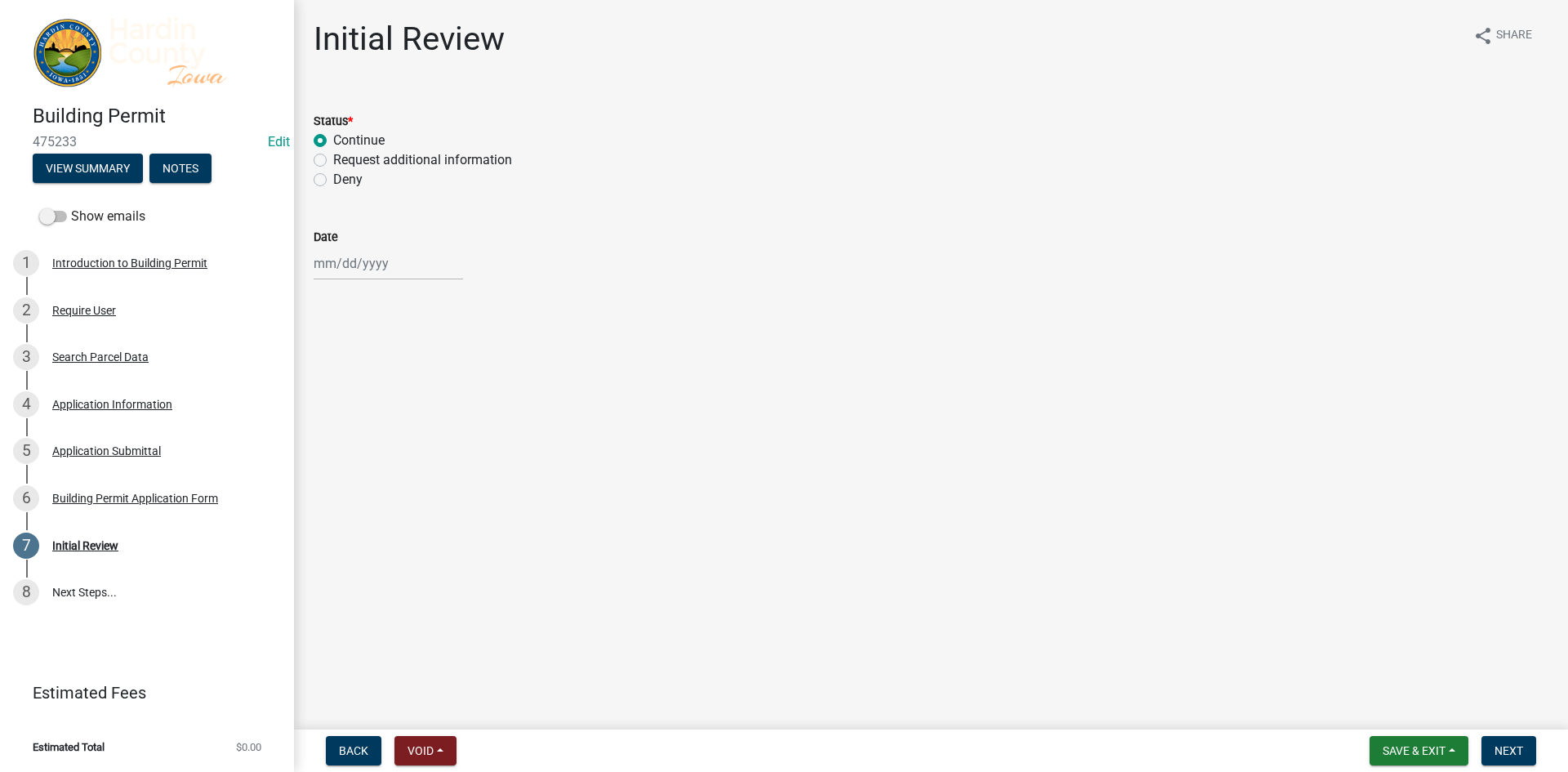
select select "2025"
click at [431, 376] on div "12" at bounding box center [433, 376] width 26 height 26
type input "09/12/2025"
click at [1424, 758] on button "Save & Exit" at bounding box center [1419, 750] width 99 height 29
click at [1385, 661] on button "Save" at bounding box center [1402, 669] width 130 height 39
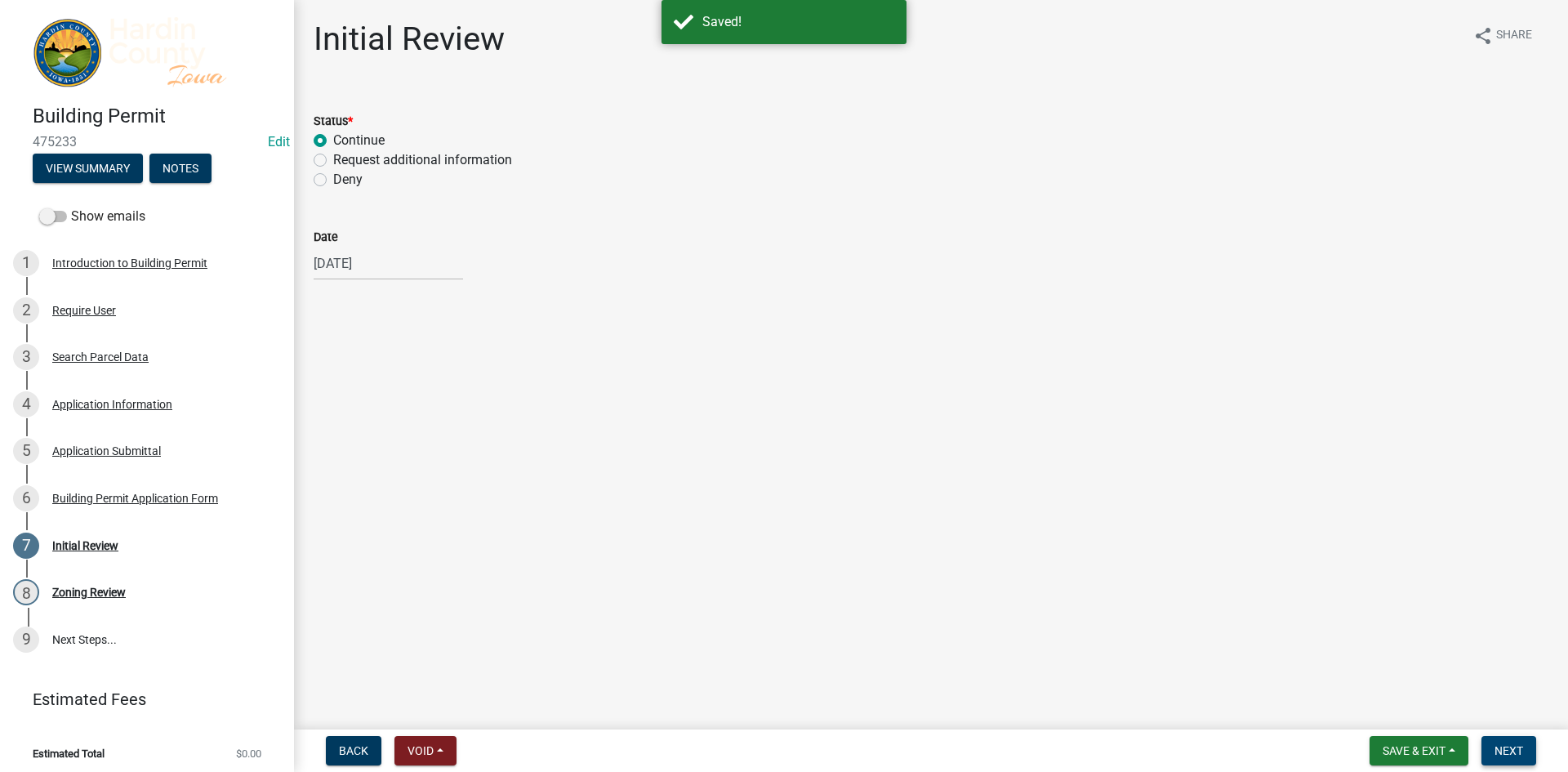
click at [1504, 749] on span "Next" at bounding box center [1509, 750] width 28 height 13
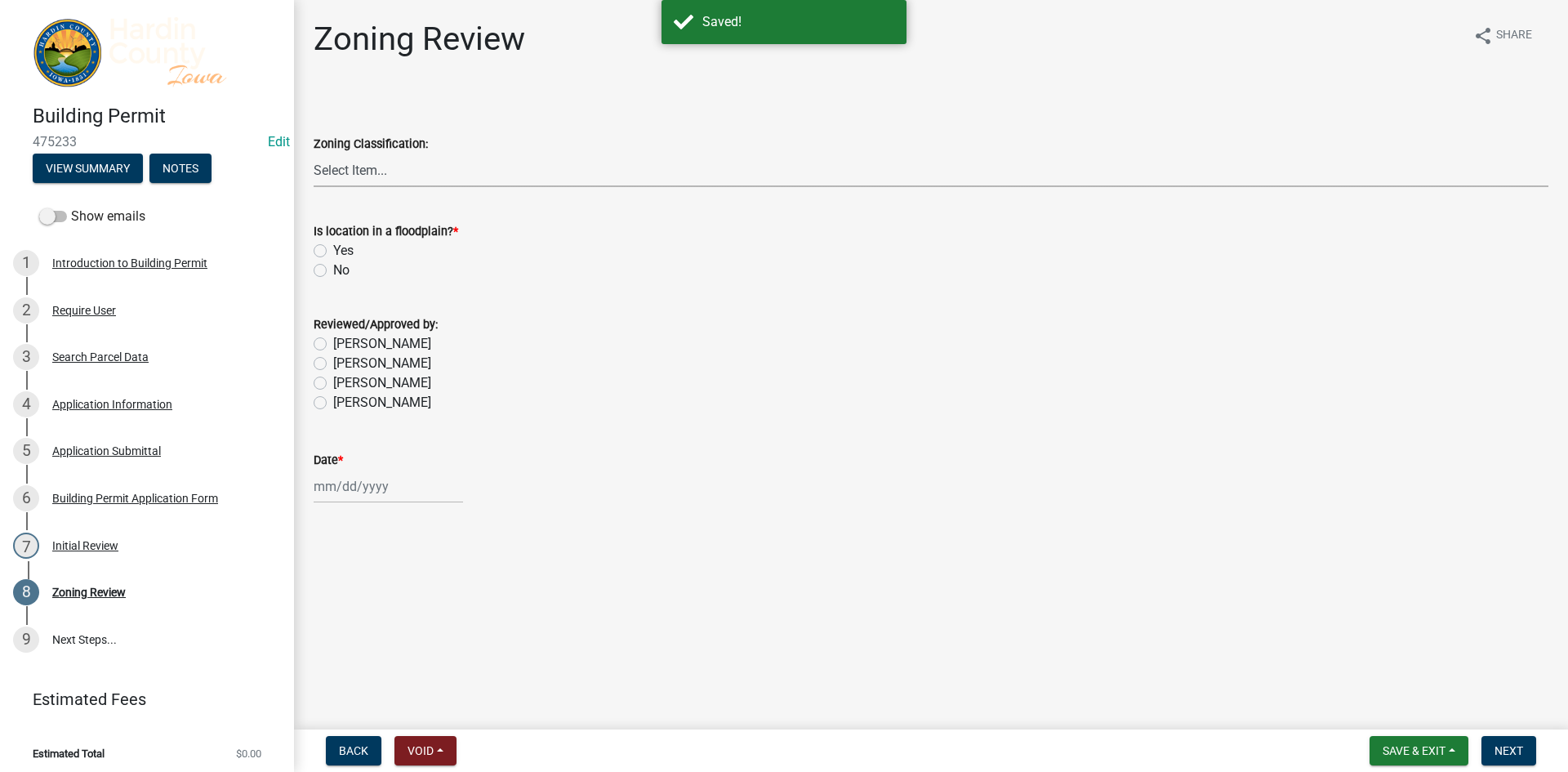
click at [390, 164] on select "Select Item... A - Agricultural R-1 - Single Family Residential R-2 - Multi-Fam…" at bounding box center [931, 170] width 1235 height 34
click at [351, 166] on select "Select Item... A - Agricultural R-1 - Single Family Residential R-2 - Multi-Fam…" at bounding box center [931, 170] width 1235 height 34
click at [314, 153] on select "Select Item... A - Agricultural R-1 - Single Family Residential R-2 - Multi-Fam…" at bounding box center [931, 170] width 1235 height 34
select select "c463366e-9c35-422b-b6b8-5a9a85435a8c"
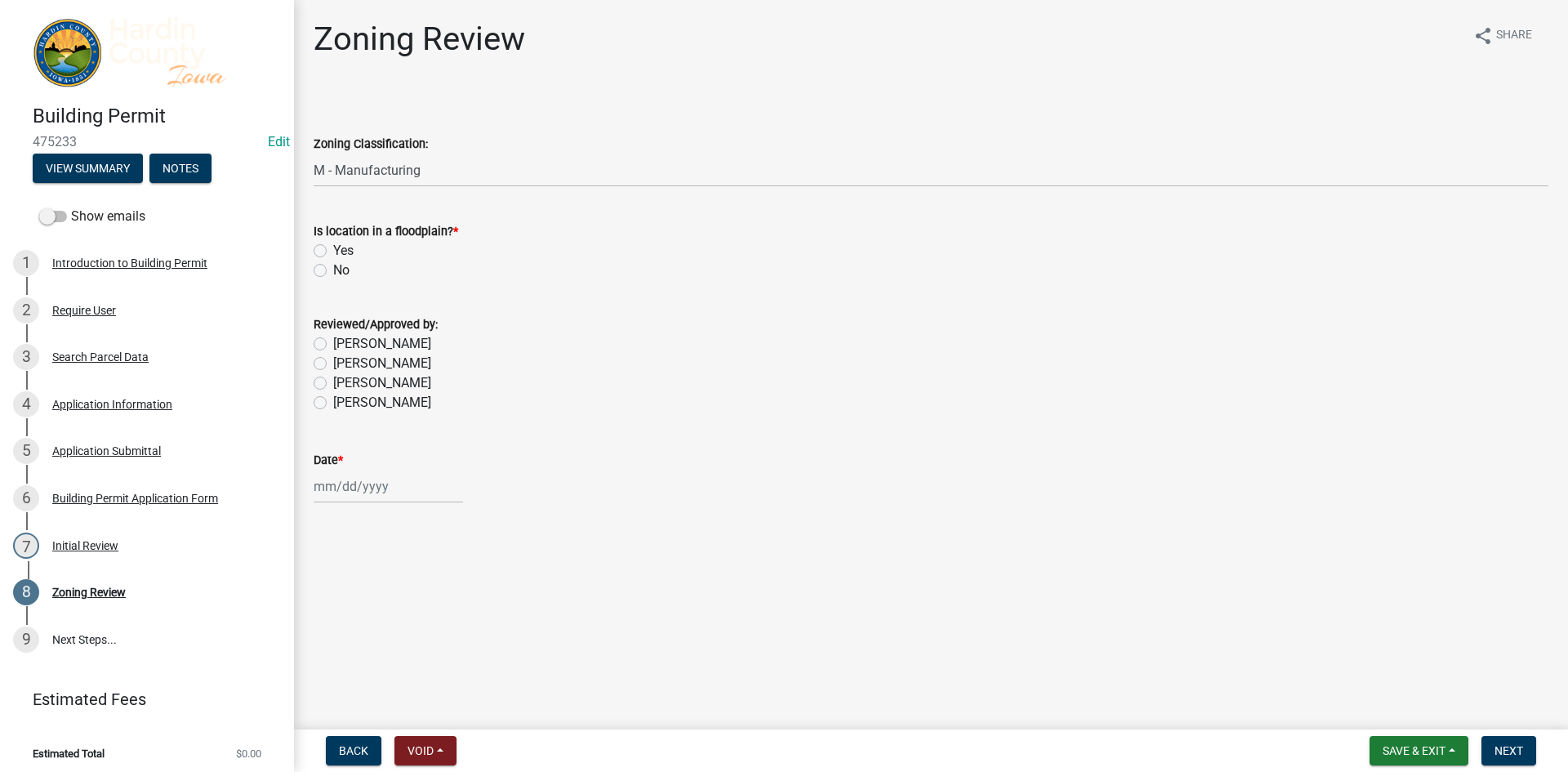
click at [340, 277] on label "No" at bounding box center [341, 270] width 16 height 19
click at [340, 271] on input "No" at bounding box center [339, 266] width 11 height 11
radio input "true"
click at [341, 268] on label "No" at bounding box center [341, 270] width 16 height 19
click at [341, 268] on input "No" at bounding box center [339, 266] width 11 height 11
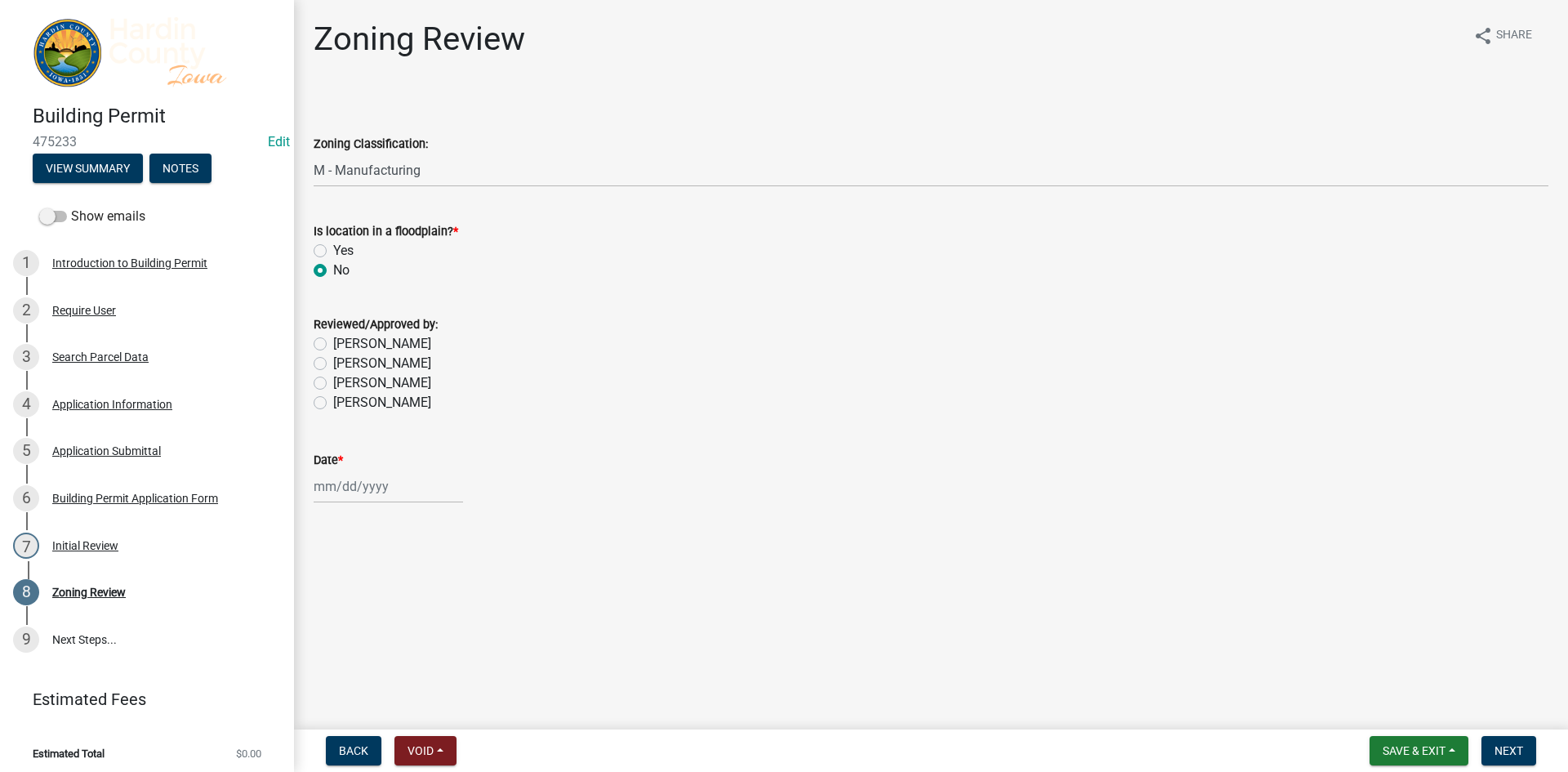
click at [357, 370] on label "[PERSON_NAME]" at bounding box center [382, 363] width 98 height 19
click at [344, 364] on input "[PERSON_NAME]" at bounding box center [339, 359] width 11 height 11
radio input "true"
click at [363, 390] on label "Taylor Roll" at bounding box center [382, 383] width 98 height 19
click at [344, 384] on input "Taylor Roll" at bounding box center [339, 378] width 11 height 11
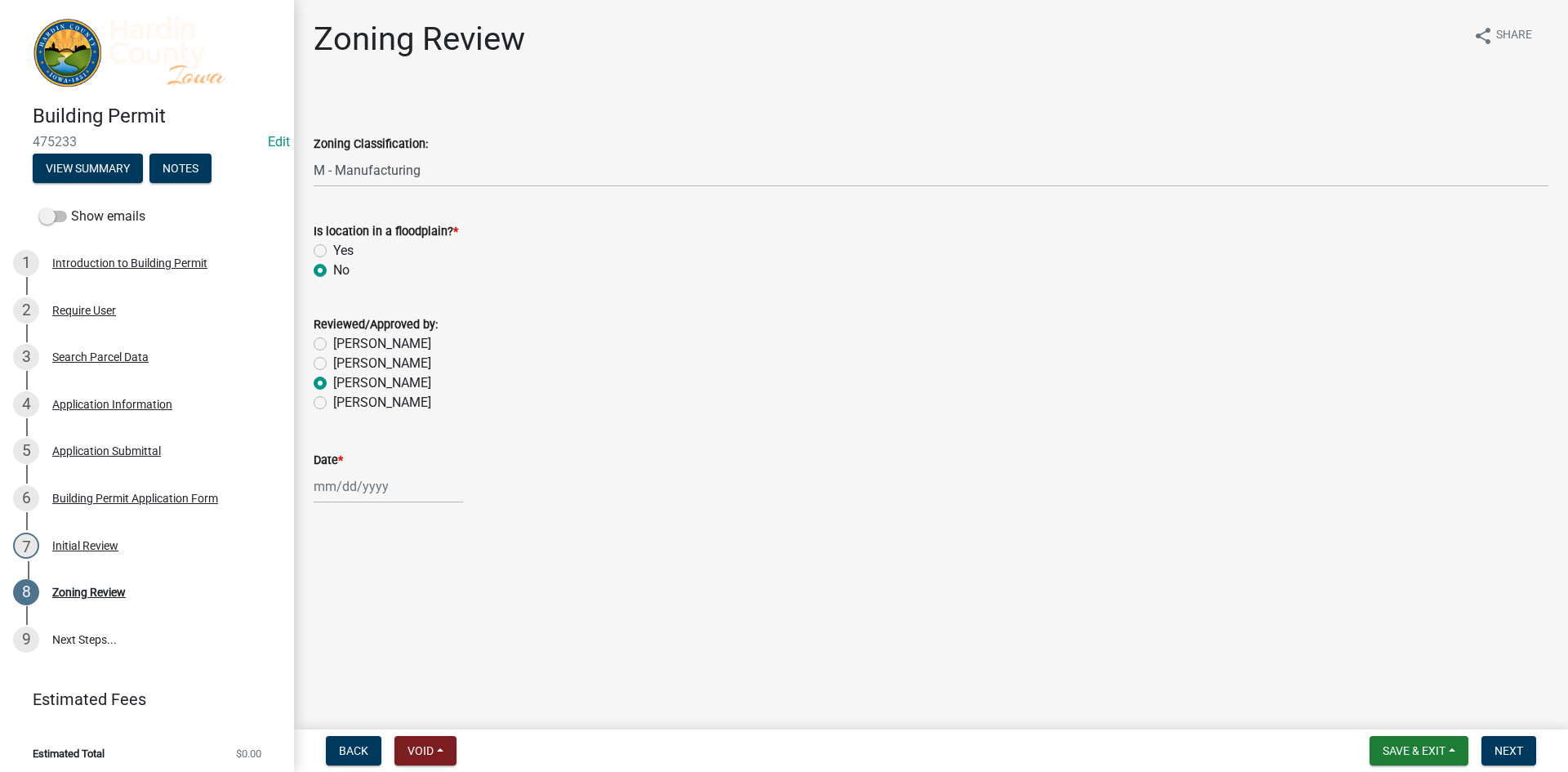
radio input "true"
select select "9"
select select "2025"
click at [356, 484] on div "Jan Feb Mar Apr May Jun Jul Aug Sep Oct Nov Dec 1525 1526 1527 1528 1529 1530 1…" at bounding box center [388, 487] width 150 height 34
click at [439, 599] on div "12" at bounding box center [433, 599] width 26 height 26
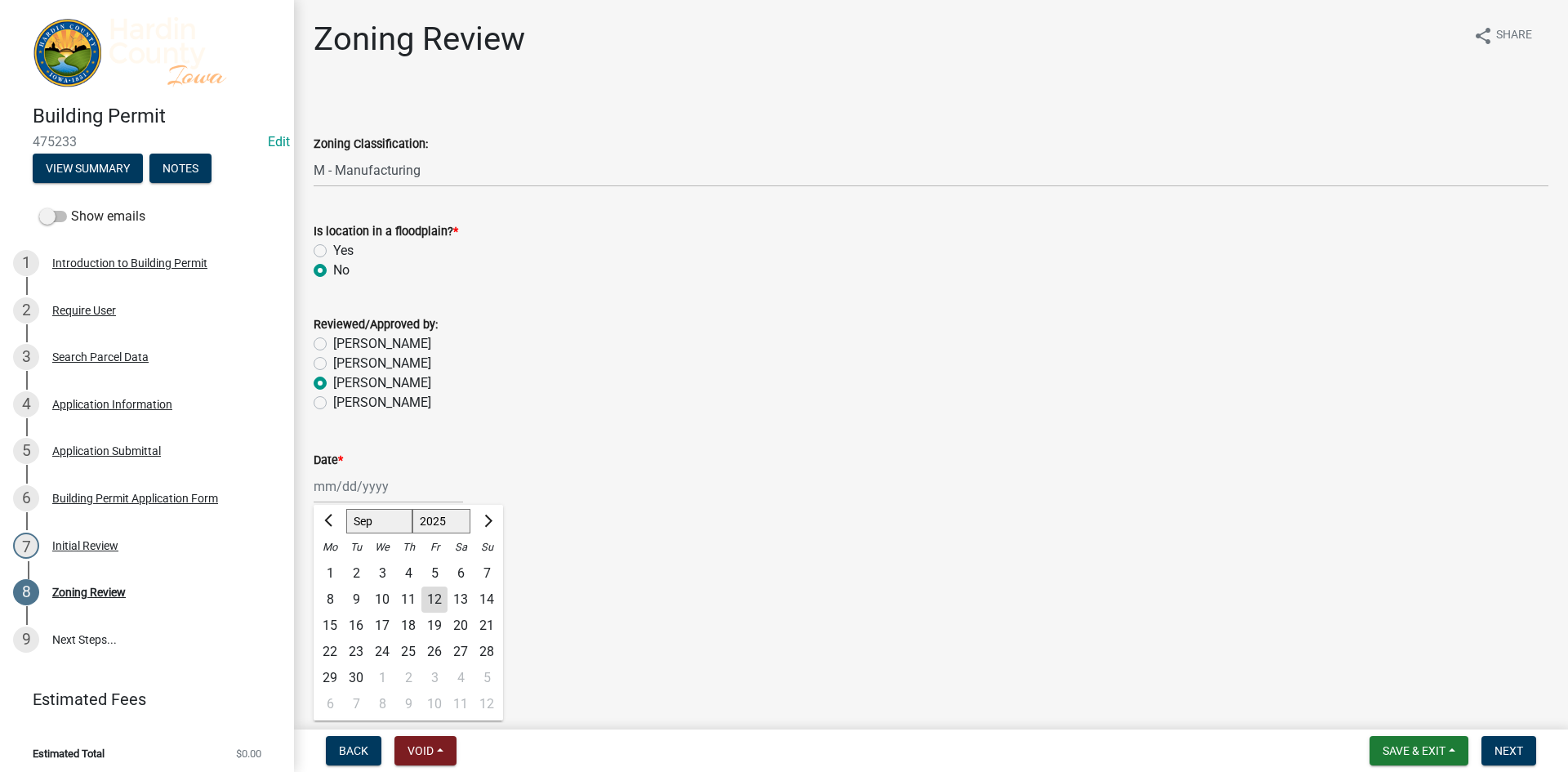
type input "09/12/2025"
click at [1404, 745] on span "Save & Exit" at bounding box center [1414, 750] width 63 height 13
click at [1386, 667] on button "Save" at bounding box center [1402, 669] width 130 height 39
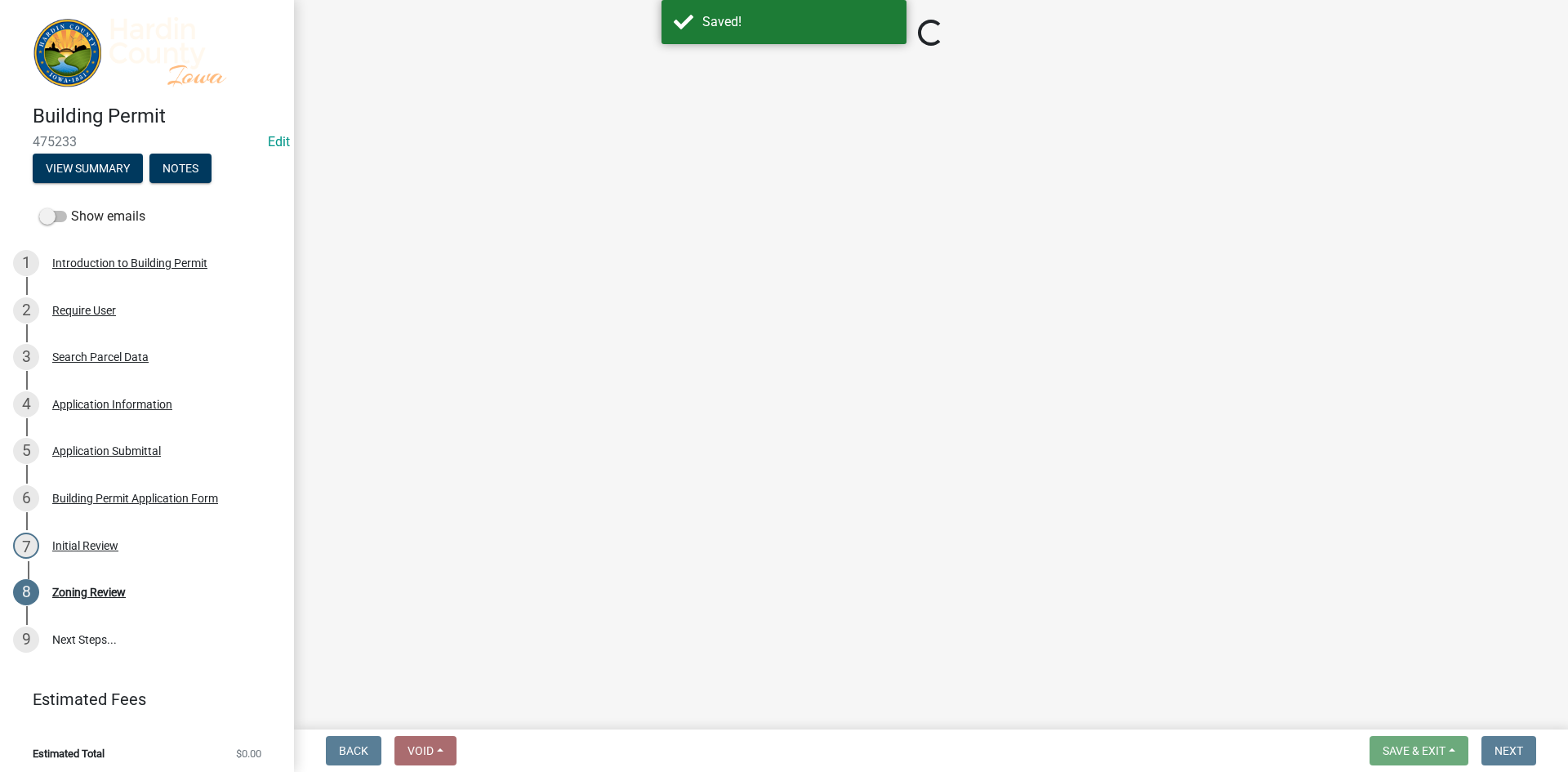
select select "c463366e-9c35-422b-b6b8-5a9a85435a8c"
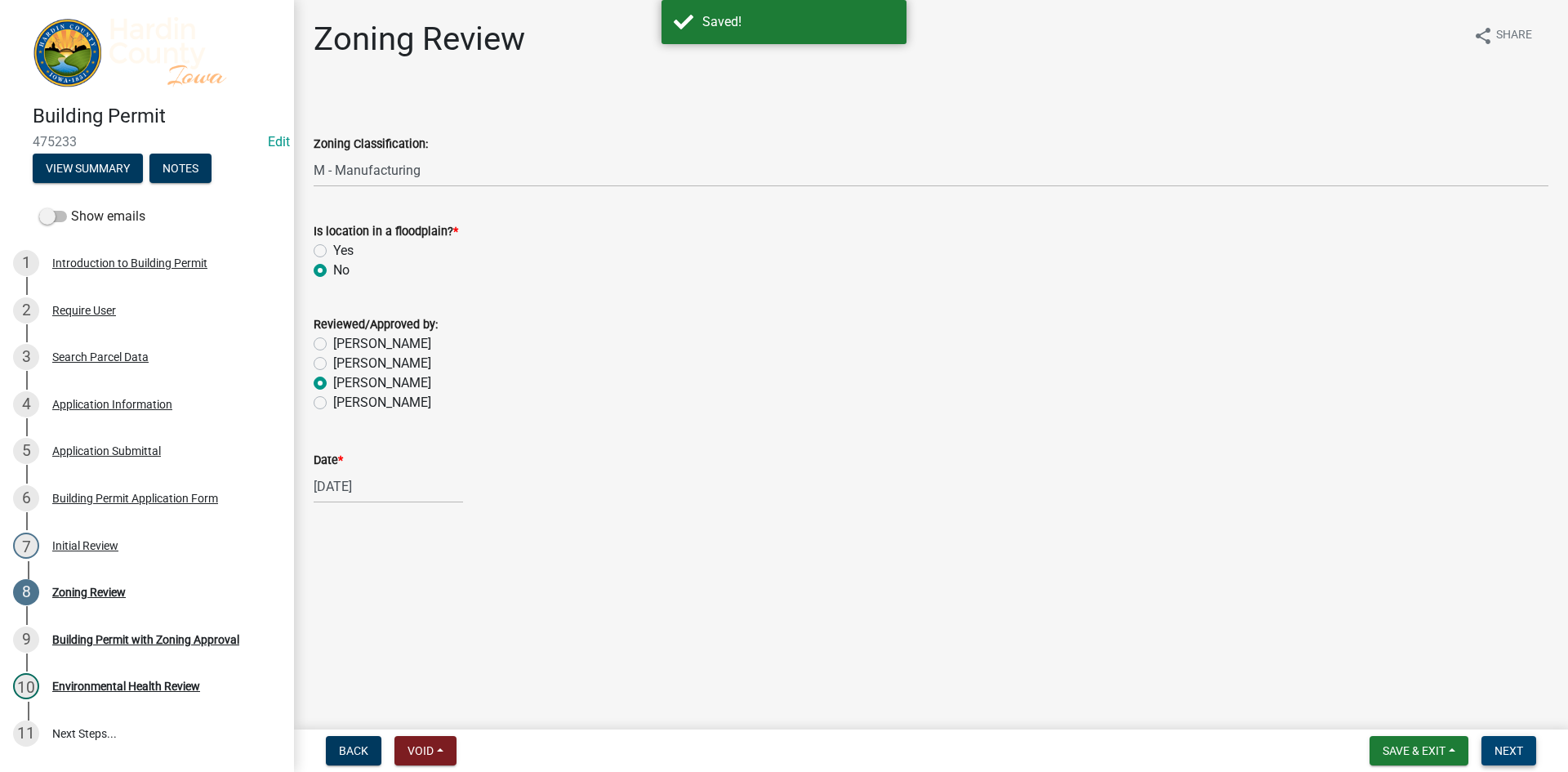
click at [1509, 749] on span "Next" at bounding box center [1509, 750] width 28 height 13
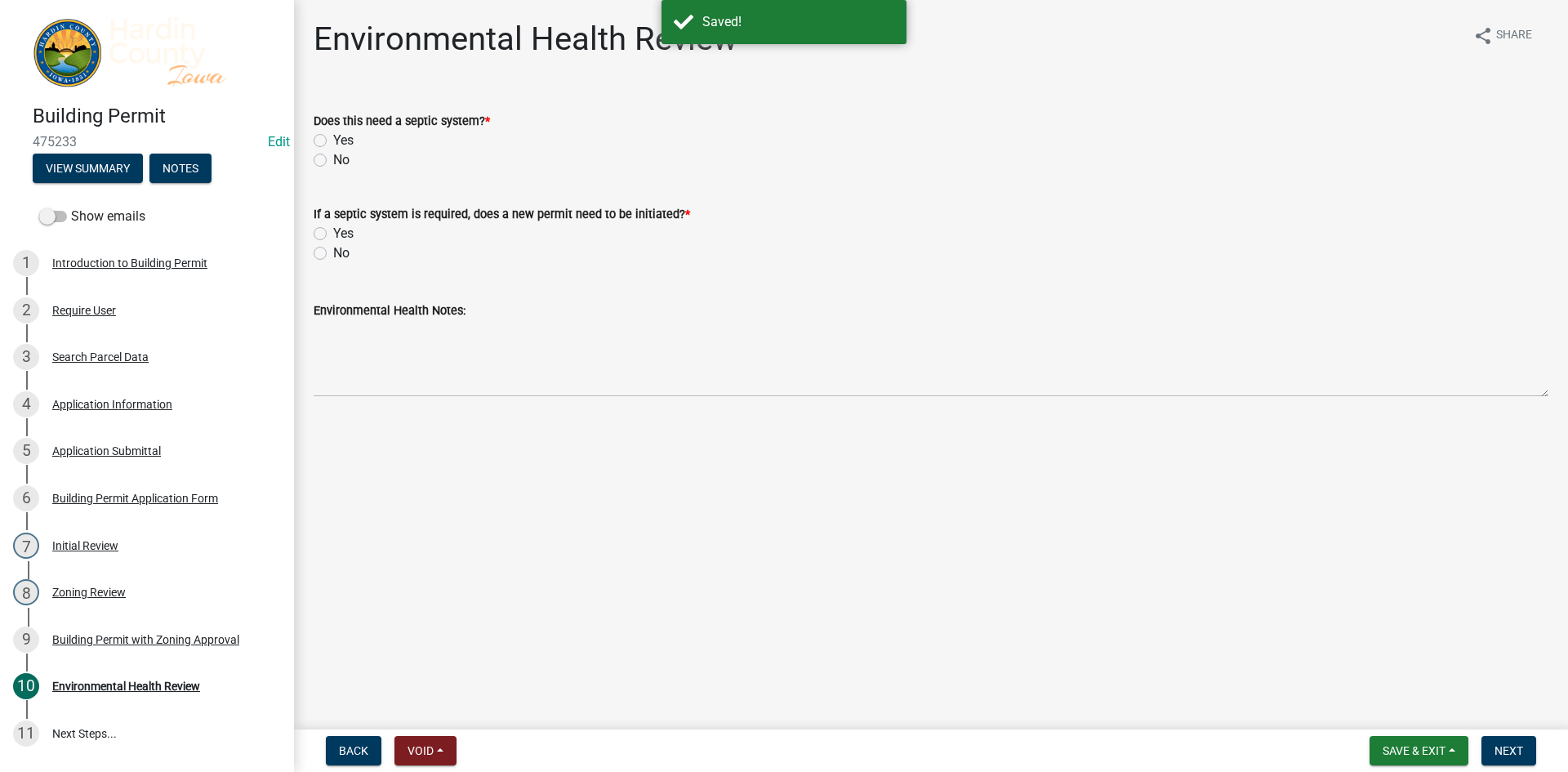
click at [332, 159] on div "No" at bounding box center [931, 160] width 1235 height 19
click at [333, 156] on label "No" at bounding box center [341, 160] width 16 height 19
click at [333, 156] on input "No" at bounding box center [339, 156] width 11 height 11
radio input "true"
click at [333, 254] on label "No" at bounding box center [341, 253] width 16 height 19
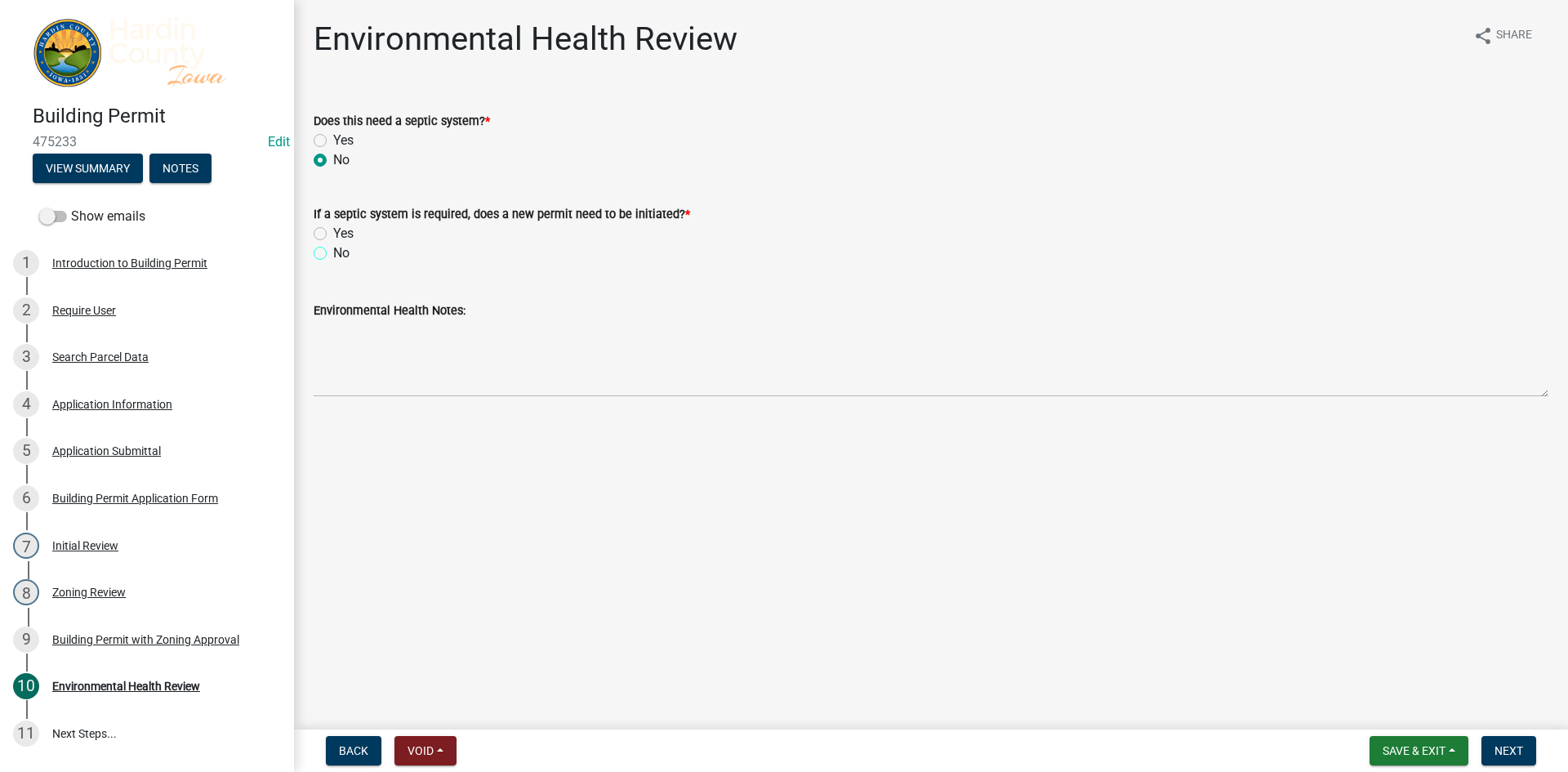
click at [333, 254] on input "No" at bounding box center [339, 249] width 11 height 11
radio input "true"
click at [1430, 753] on span "Save & Exit" at bounding box center [1414, 750] width 63 height 13
click at [1385, 667] on button "Save" at bounding box center [1402, 669] width 130 height 39
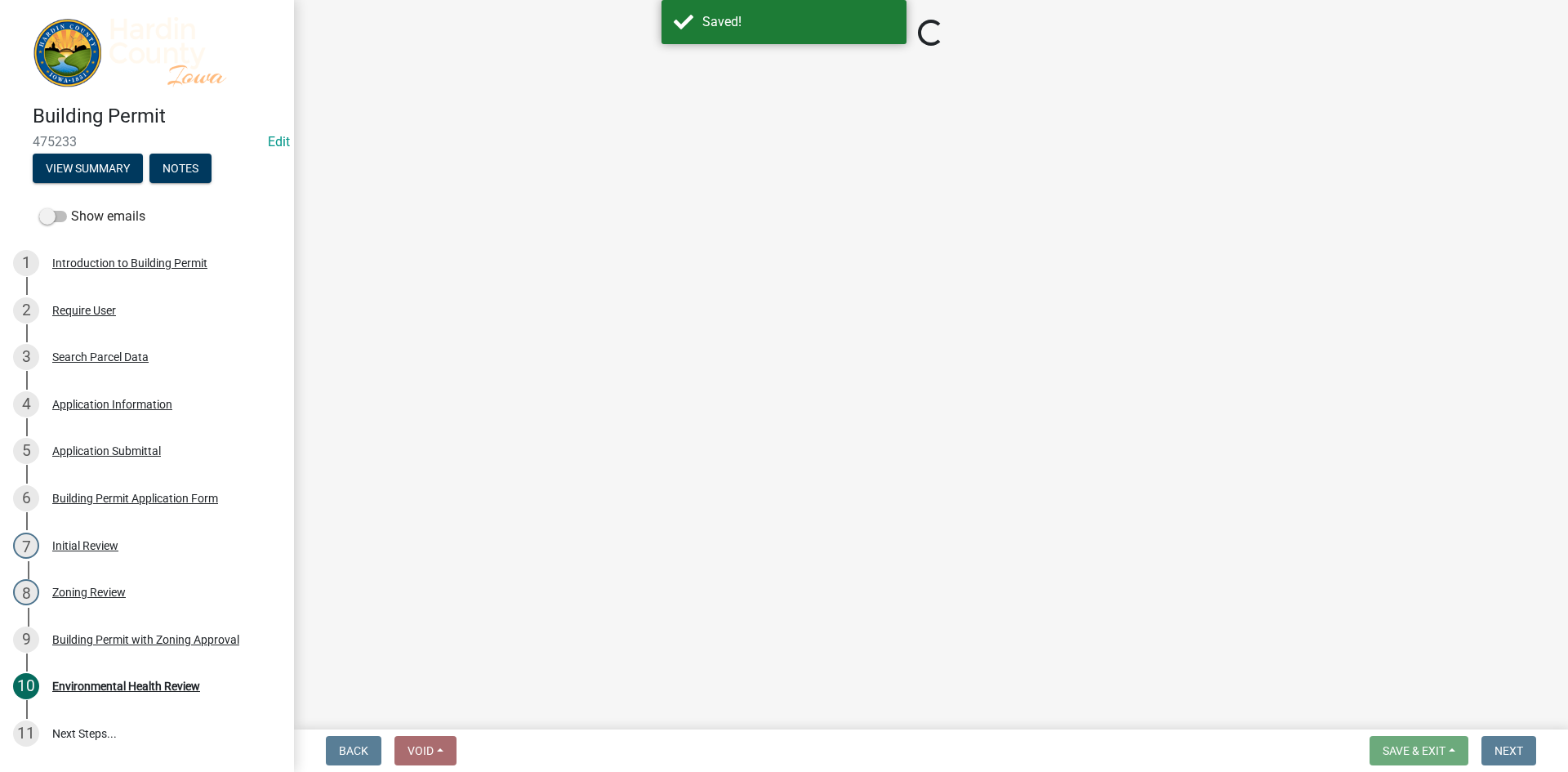
click at [1506, 744] on span "Next" at bounding box center [1509, 750] width 28 height 13
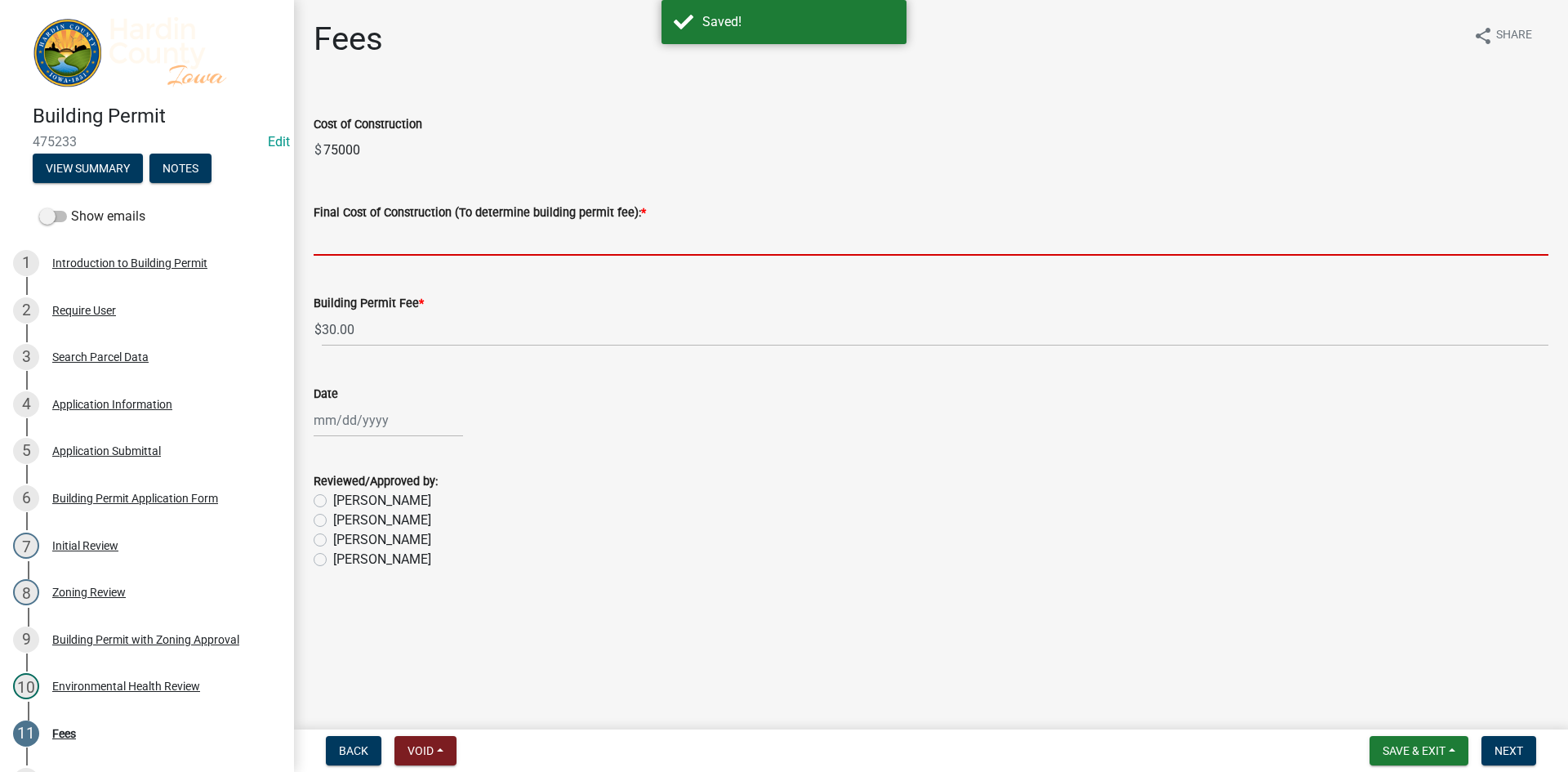
click at [386, 237] on input "text" at bounding box center [931, 239] width 1235 height 34
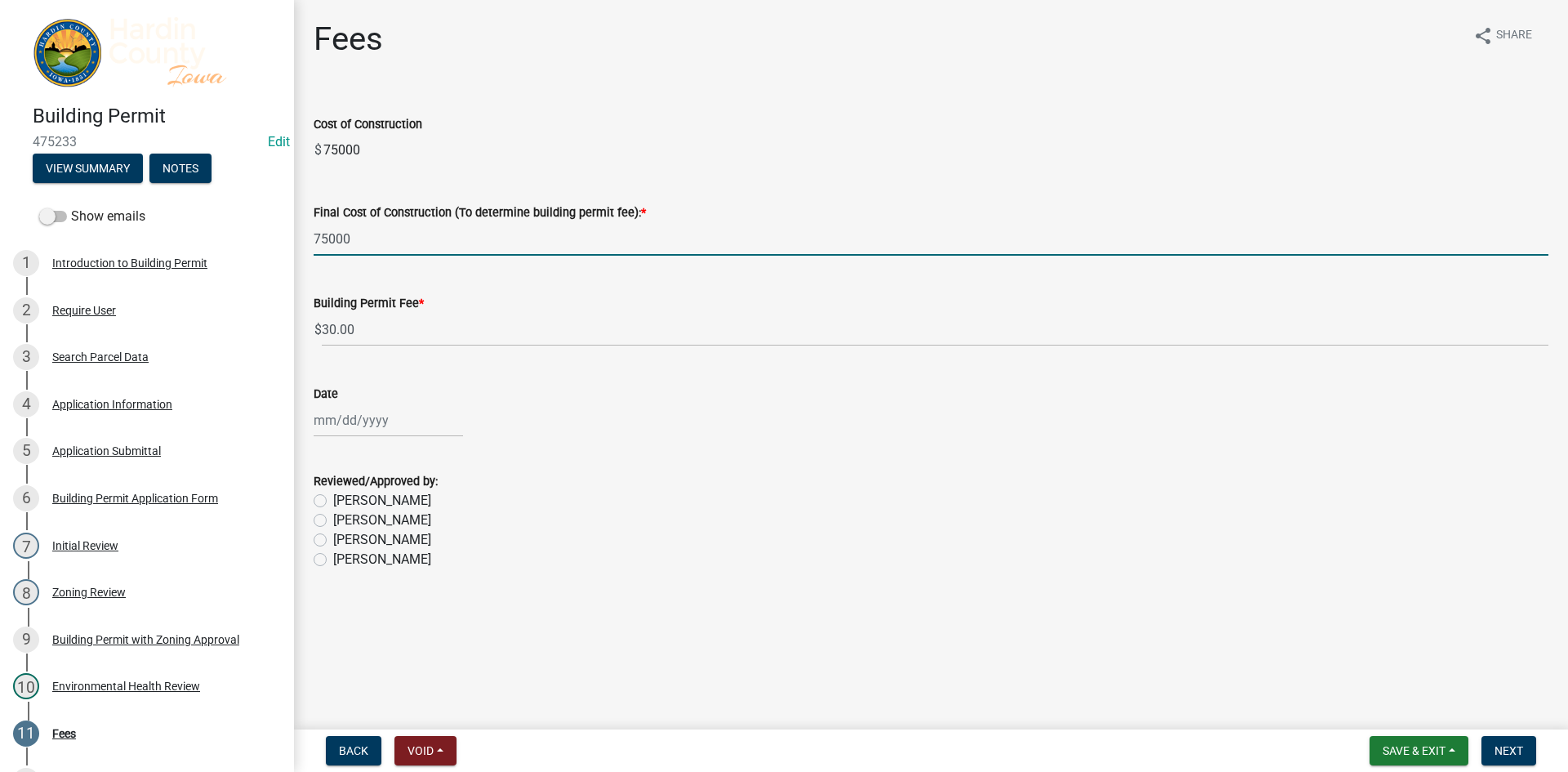
type input "75000"
drag, startPoint x: 637, startPoint y: 495, endPoint x: 661, endPoint y: 490, distance: 24.5
click at [648, 495] on div "Reviewed/Approved by: Kendall Lienemann Lori Kohart Taylor Roll Schneider" at bounding box center [931, 520] width 1235 height 98
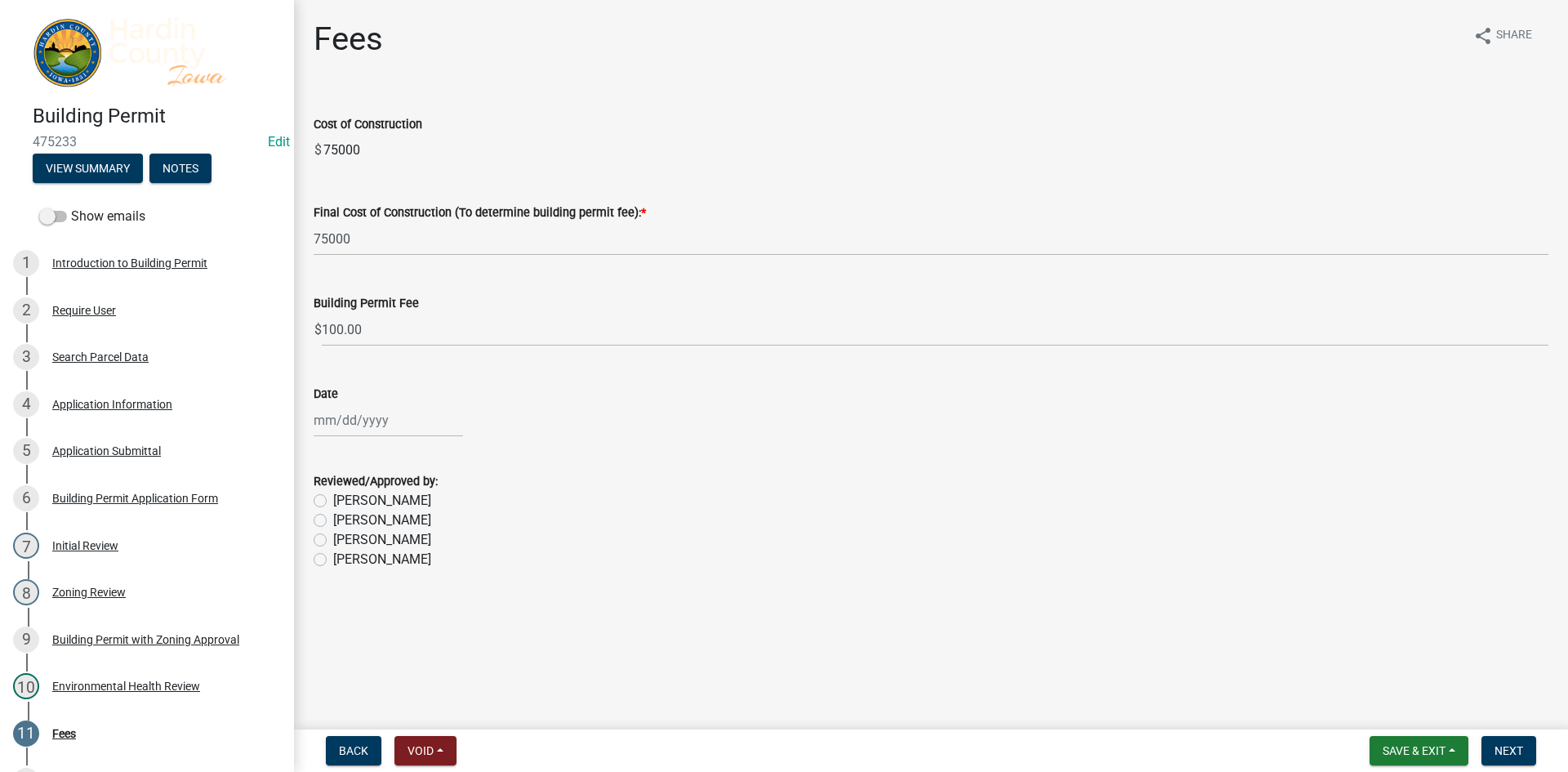
click at [370, 421] on div at bounding box center [388, 420] width 150 height 34
select select "9"
select select "2025"
click at [432, 534] on div "12" at bounding box center [433, 533] width 26 height 26
type input "09/12/2025"
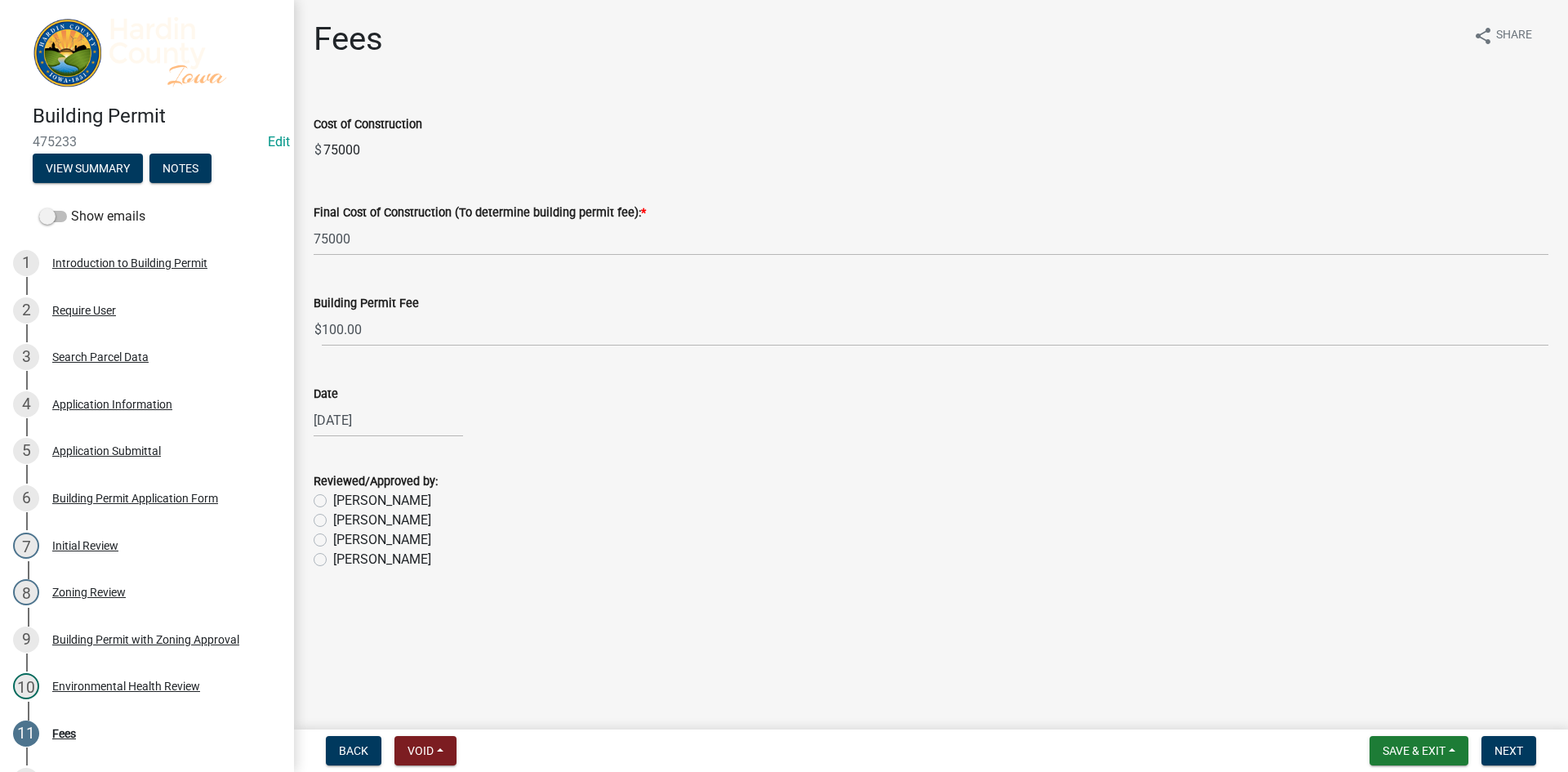
drag, startPoint x: 373, startPoint y: 536, endPoint x: 382, endPoint y: 539, distance: 9.5
click at [376, 536] on label "Taylor Roll" at bounding box center [382, 540] width 98 height 19
click at [344, 536] on input "Taylor Roll" at bounding box center [339, 535] width 11 height 11
radio input "true"
click at [584, 479] on div "Reviewed/Approved by:" at bounding box center [931, 481] width 1235 height 19
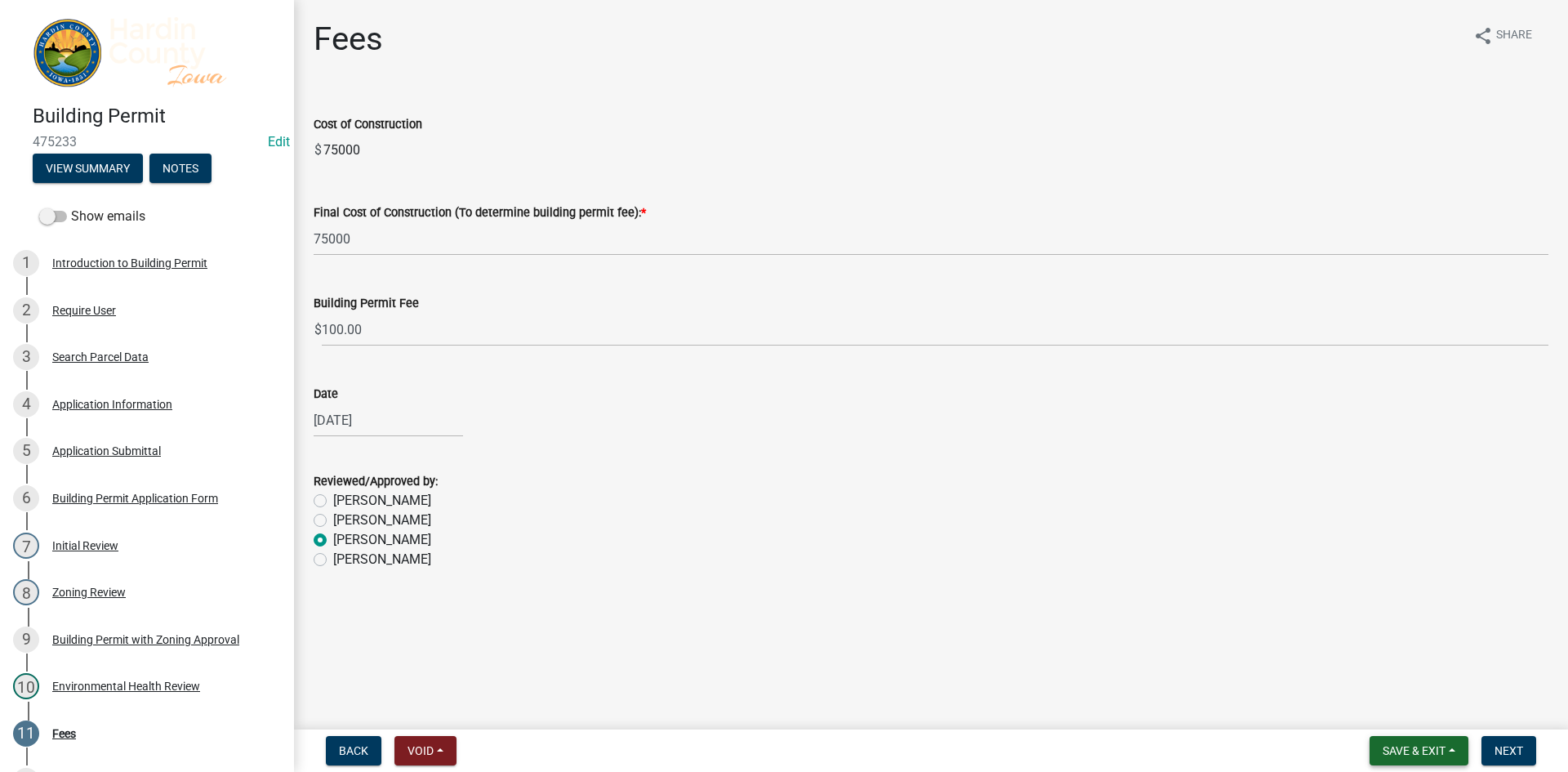
click at [1414, 749] on span "Save & Exit" at bounding box center [1414, 750] width 63 height 13
click at [1400, 674] on button "Save" at bounding box center [1402, 669] width 130 height 39
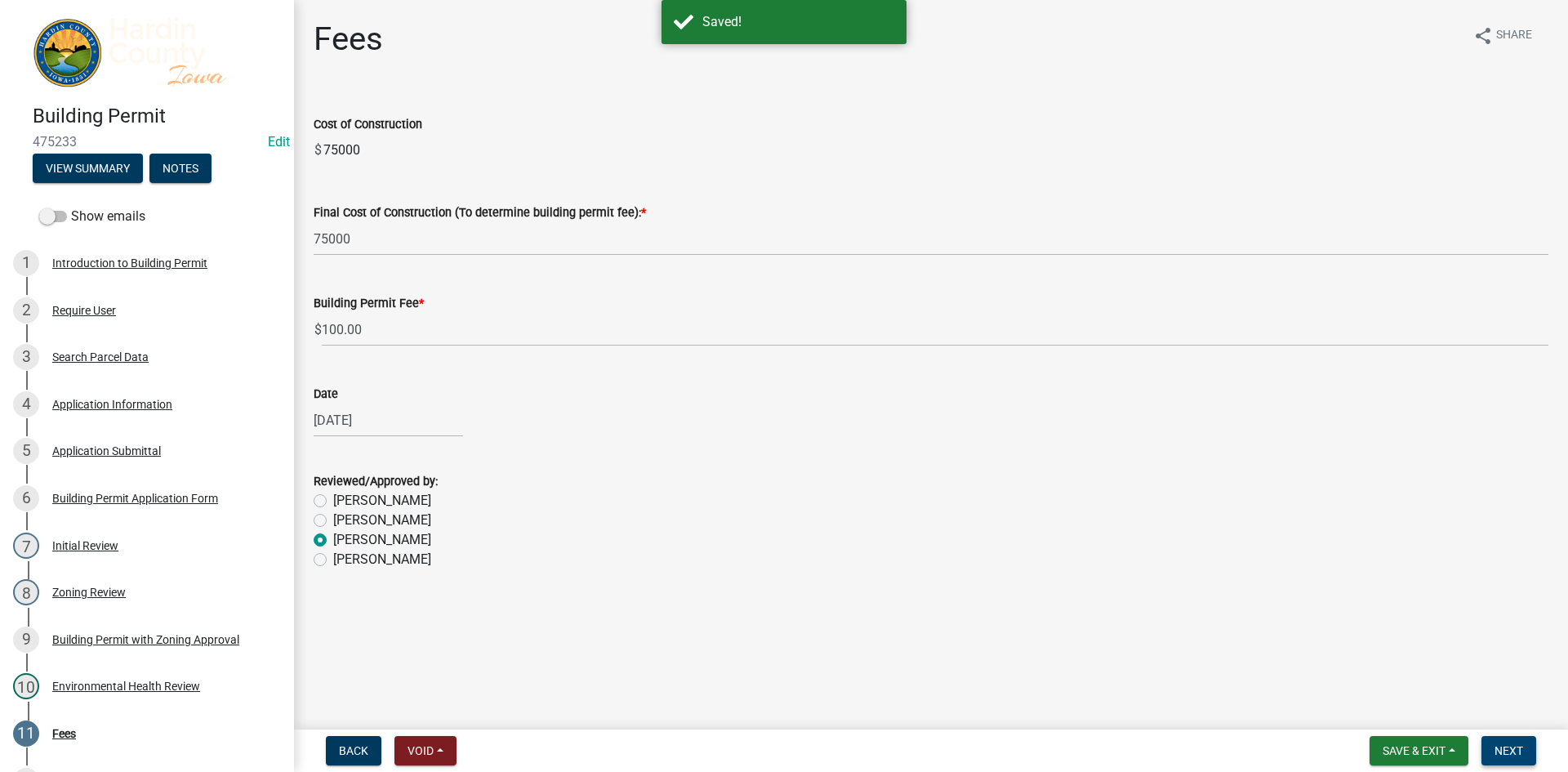
click at [1501, 749] on span "Next" at bounding box center [1509, 750] width 28 height 13
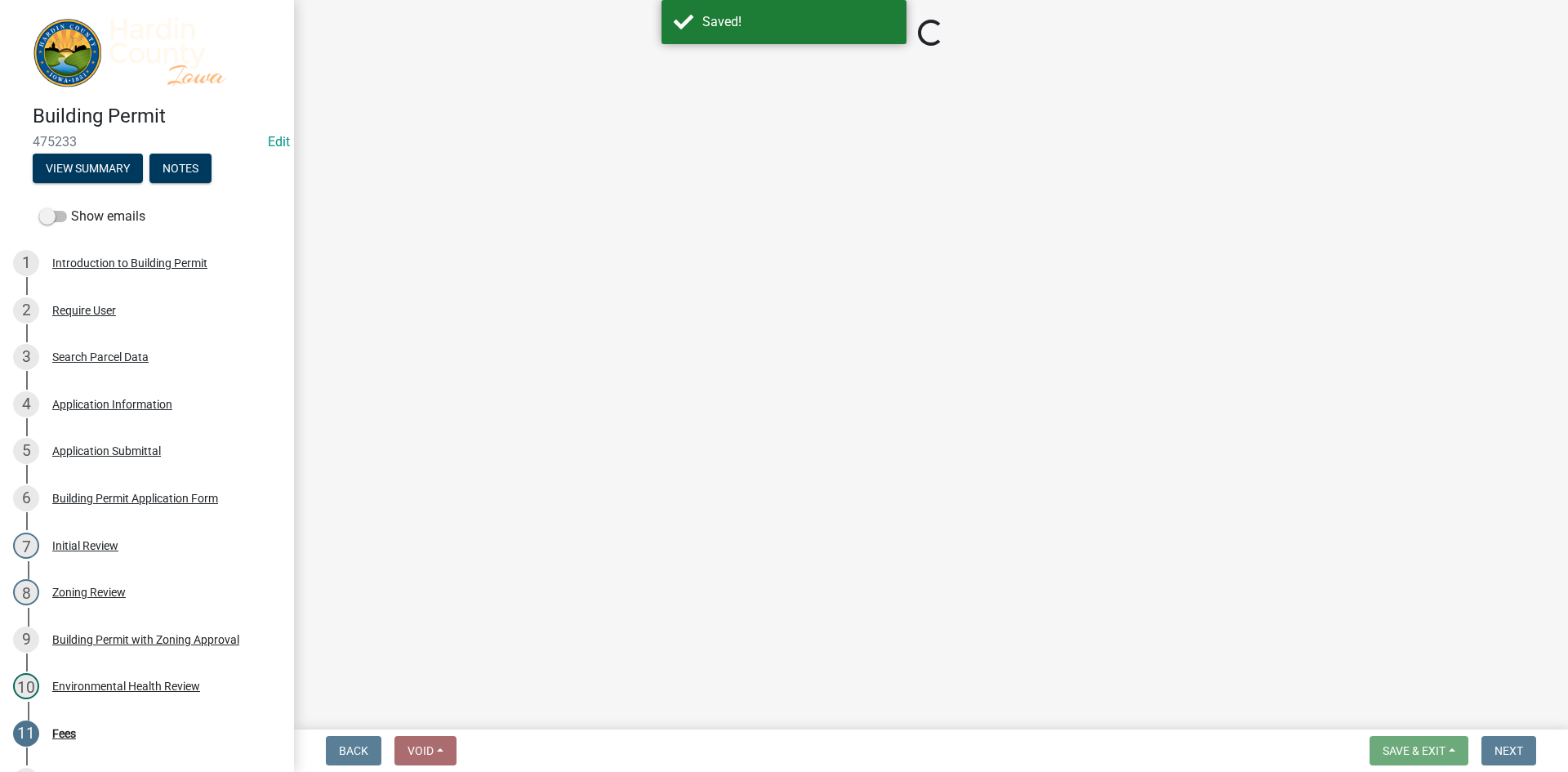
select select "3: 3"
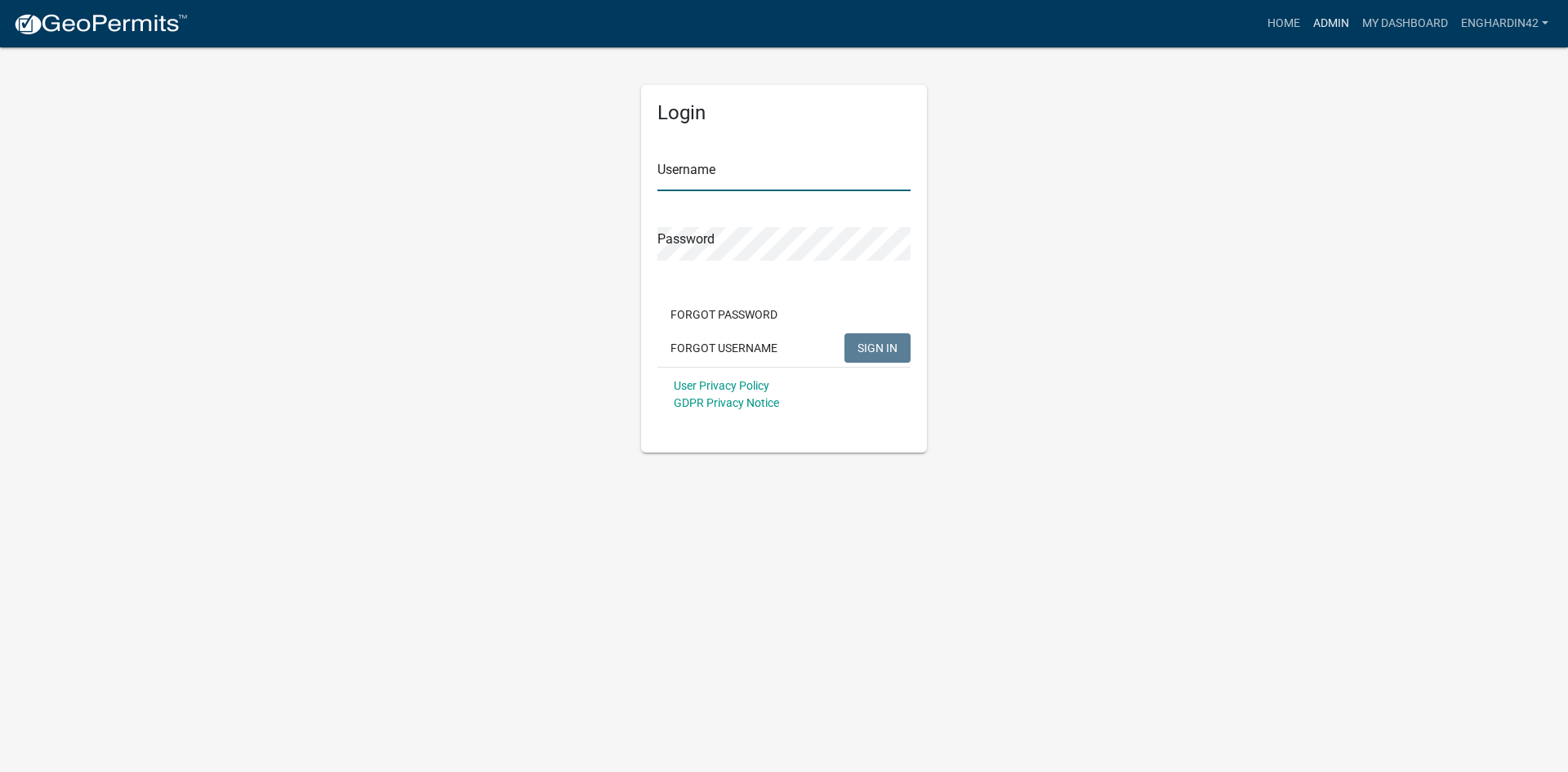
type input "EngHardin42"
click at [1329, 20] on link "Admin" at bounding box center [1330, 23] width 49 height 31
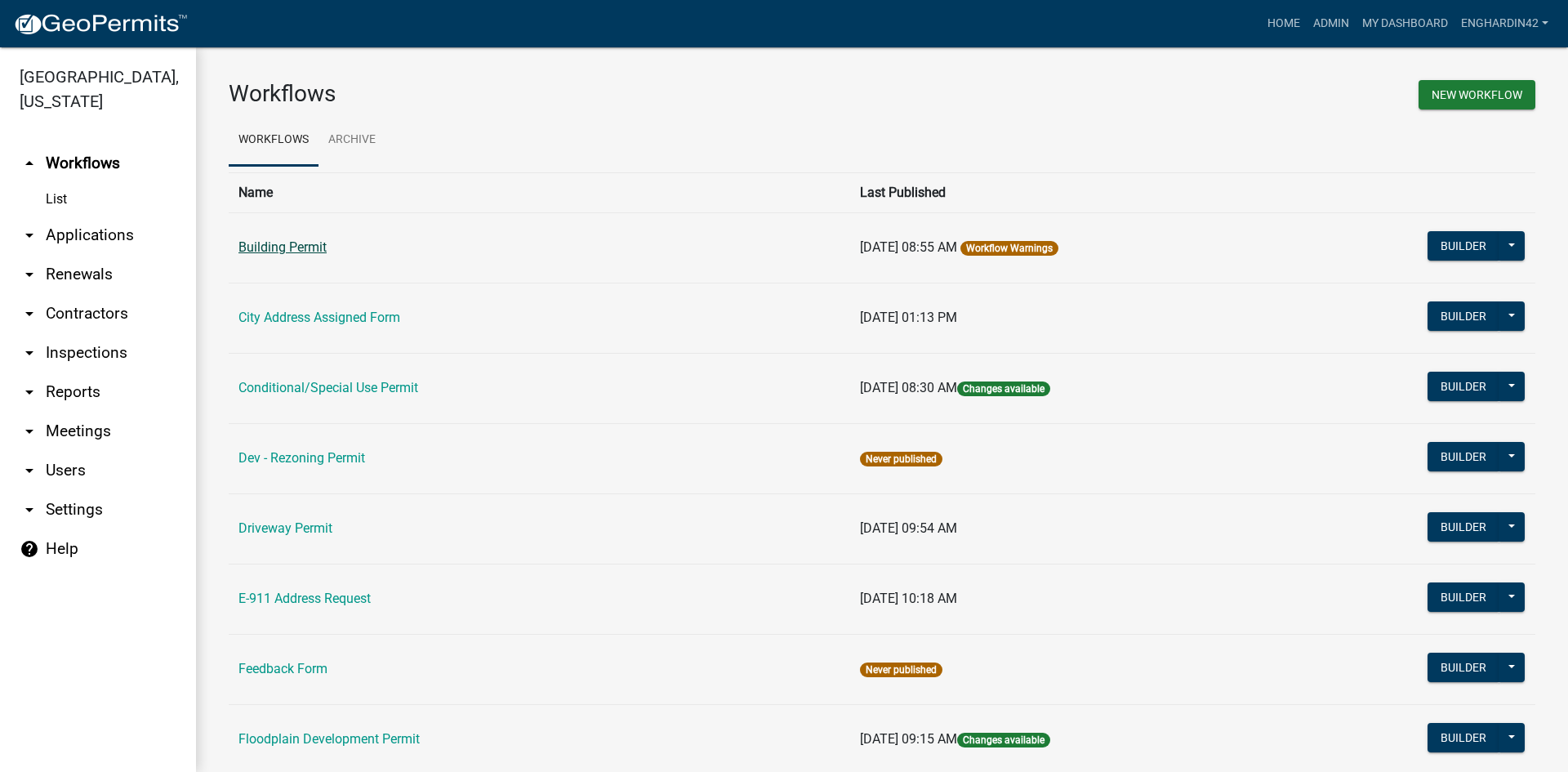
click at [285, 246] on link "Building Permit" at bounding box center [283, 247] width 89 height 16
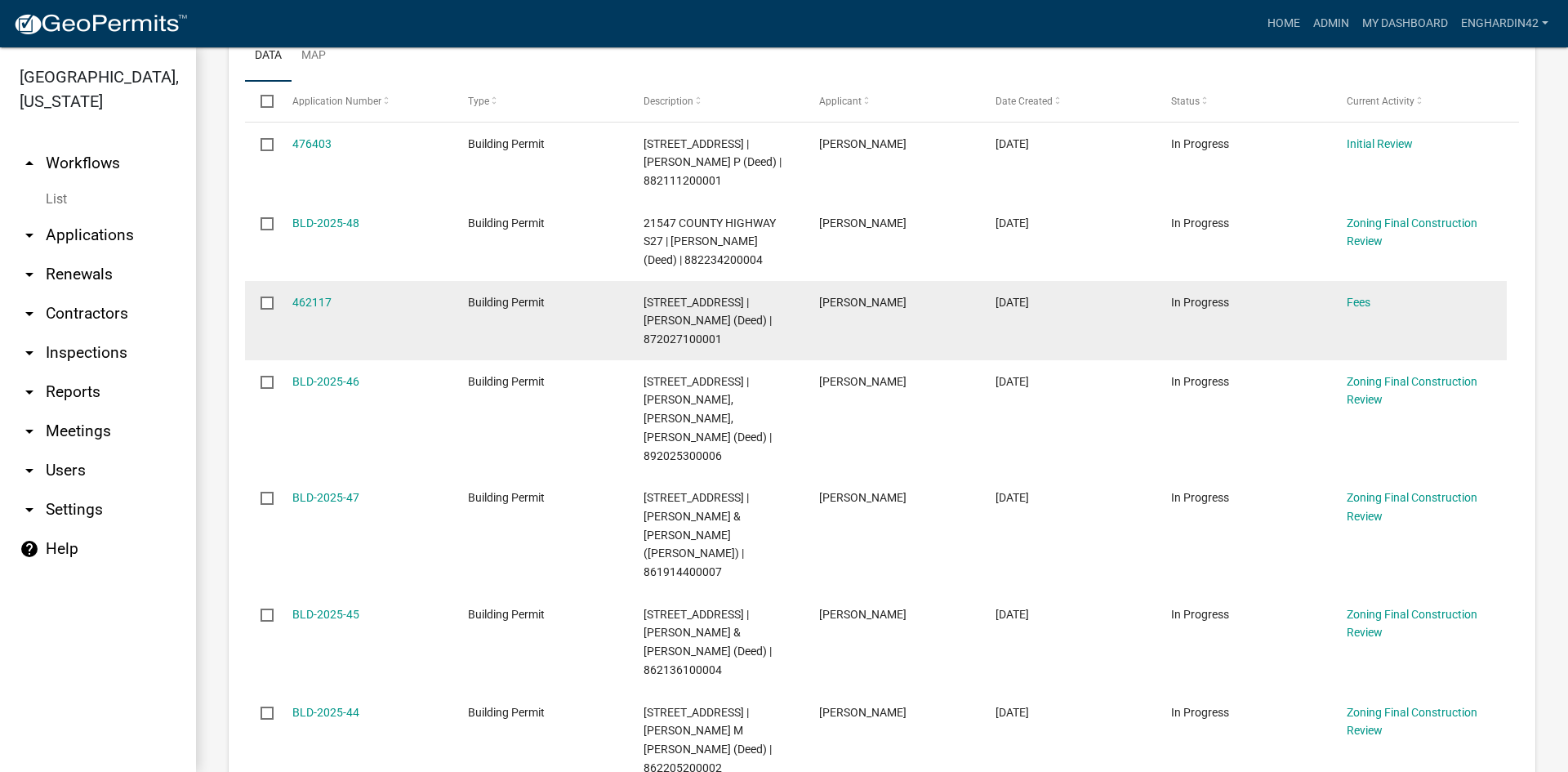
scroll to position [409, 0]
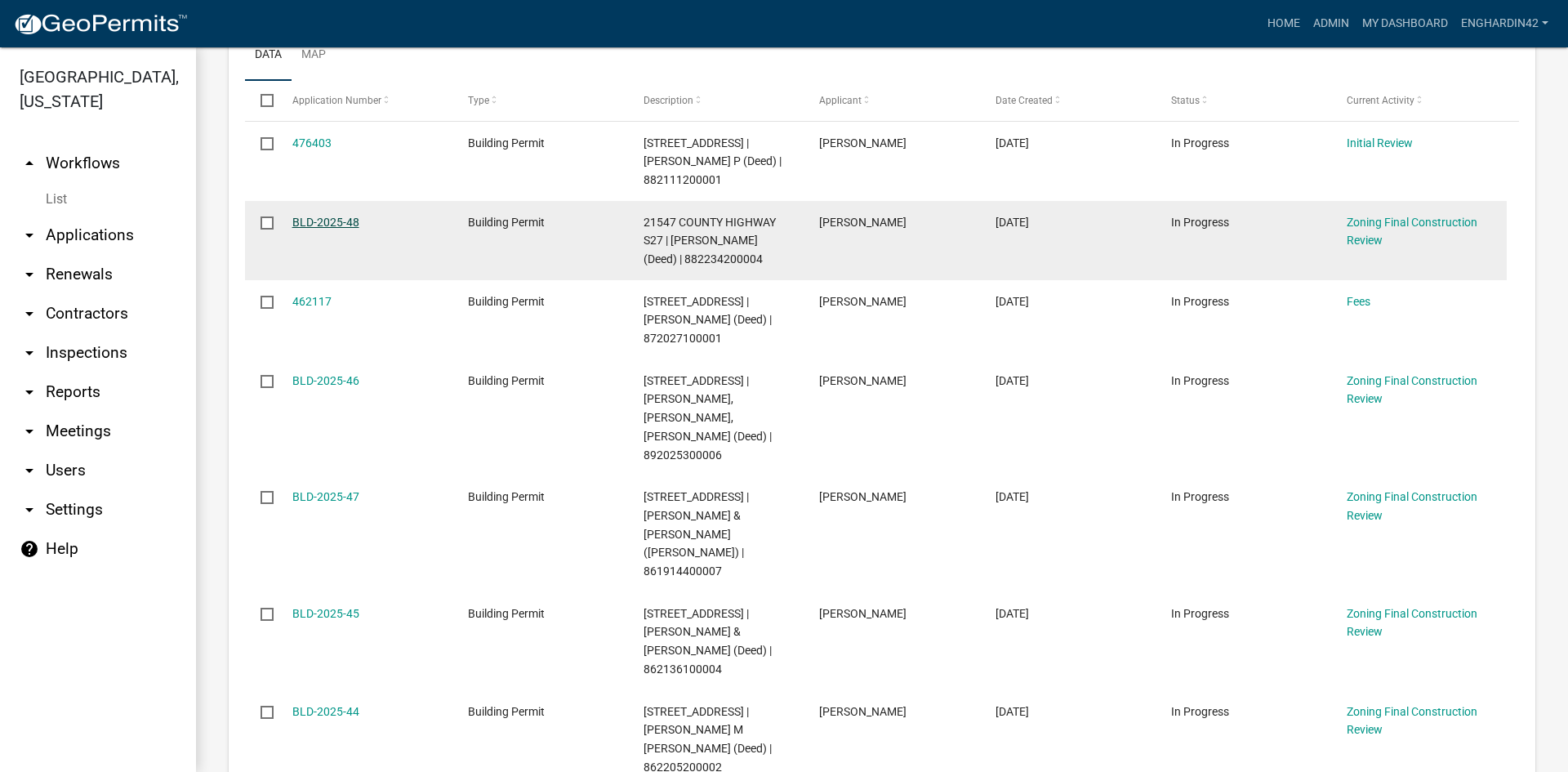
click at [323, 220] on link "BLD-2025-48" at bounding box center [326, 222] width 67 height 13
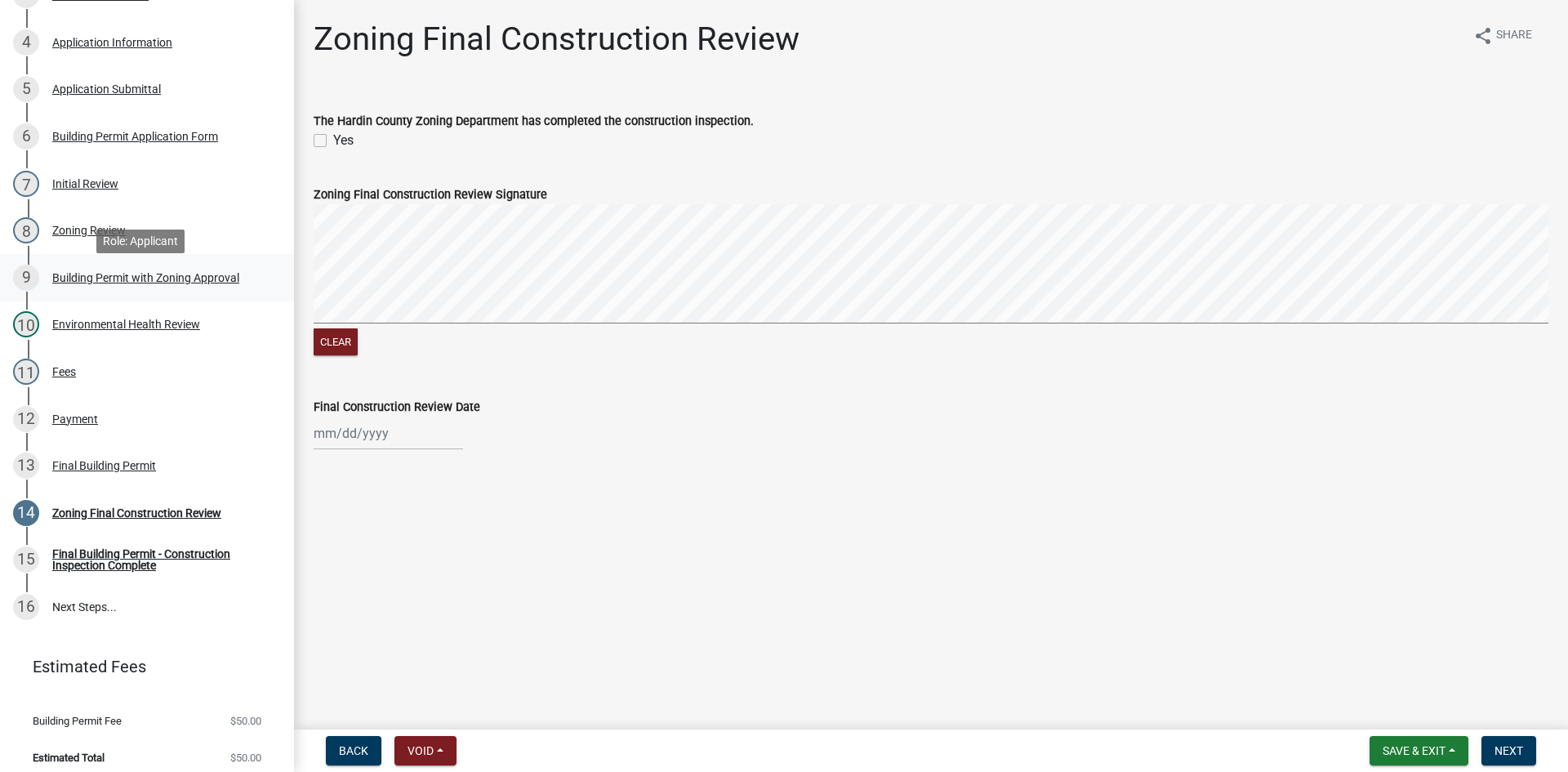
scroll to position [369, 0]
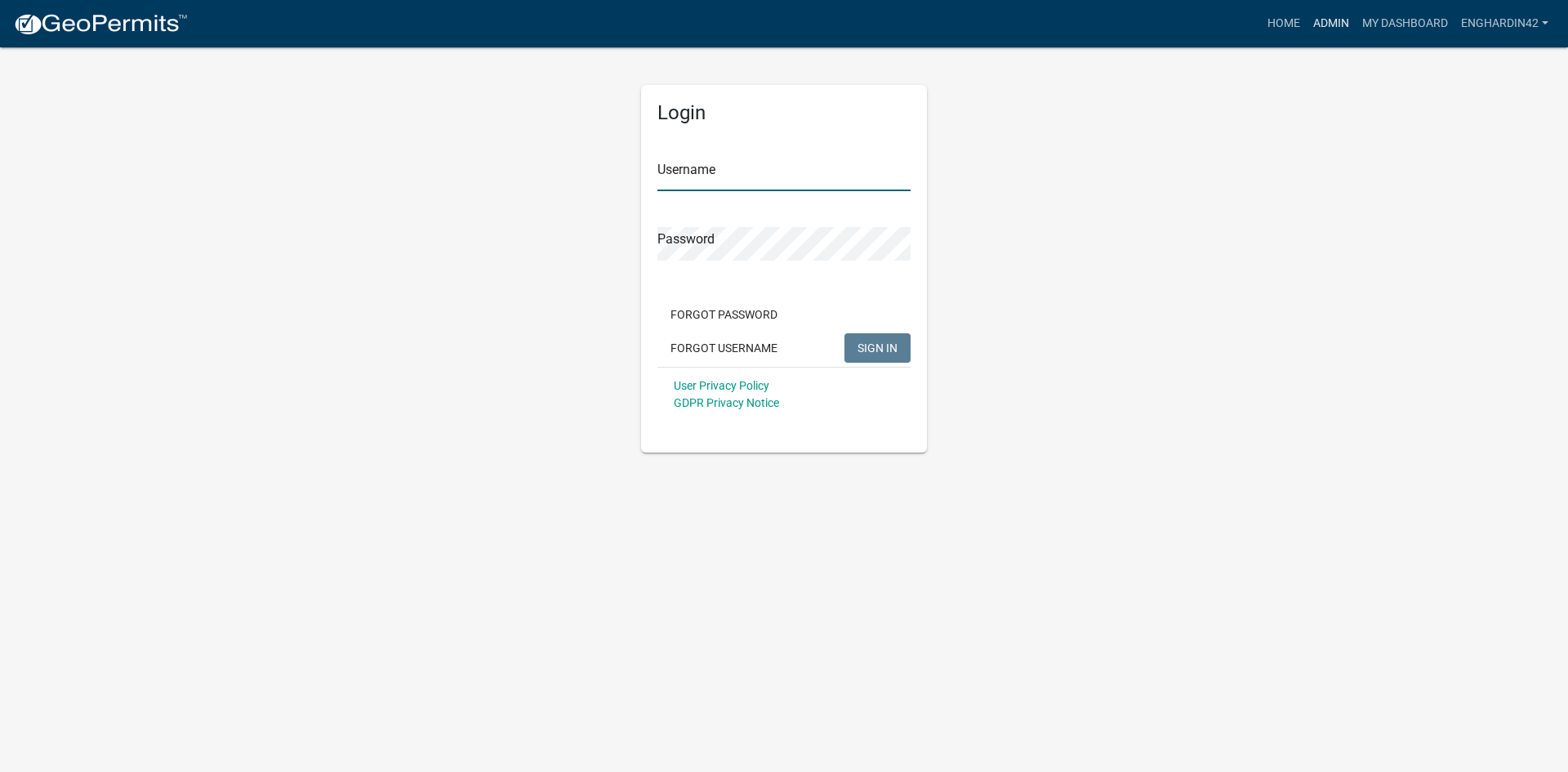
type input "EngHardin42"
click at [1312, 24] on link "Admin" at bounding box center [1330, 23] width 49 height 31
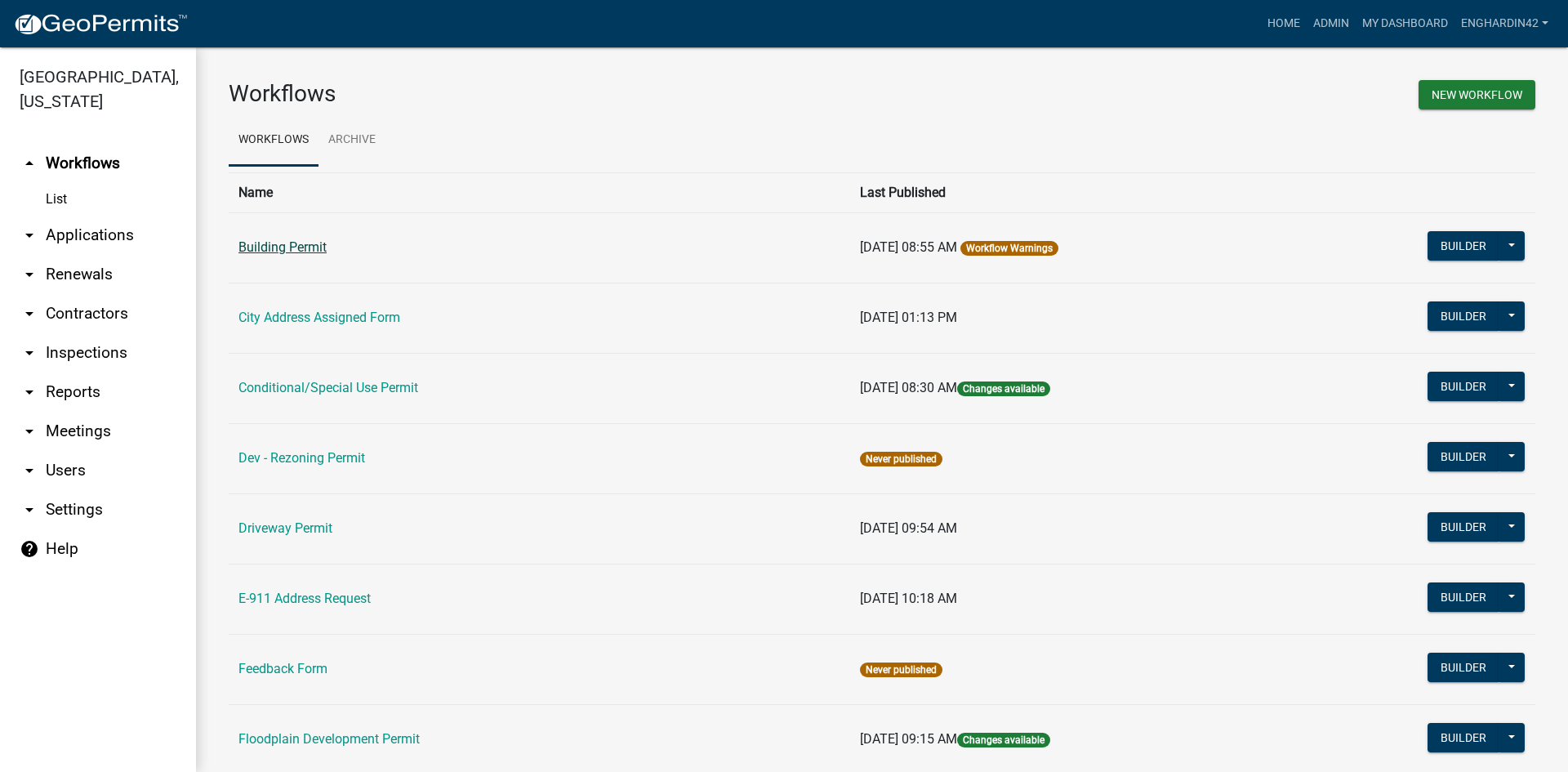
click at [316, 246] on link "Building Permit" at bounding box center [283, 247] width 89 height 16
